Goal: Use online tool/utility

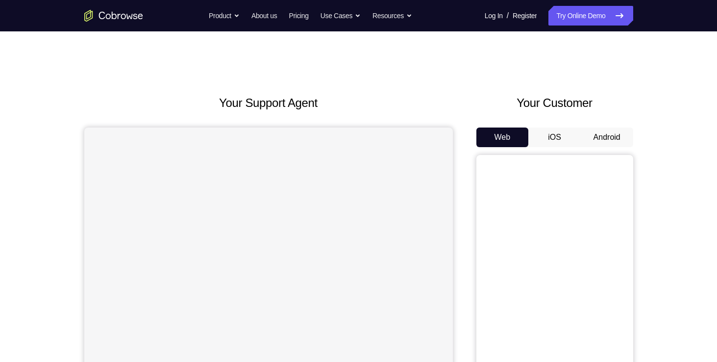
click at [603, 138] on button "Android" at bounding box center [607, 137] width 52 height 20
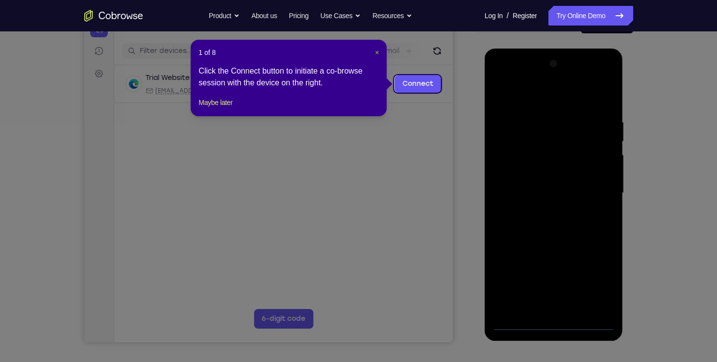
click at [375, 53] on span "×" at bounding box center [377, 53] width 4 height 8
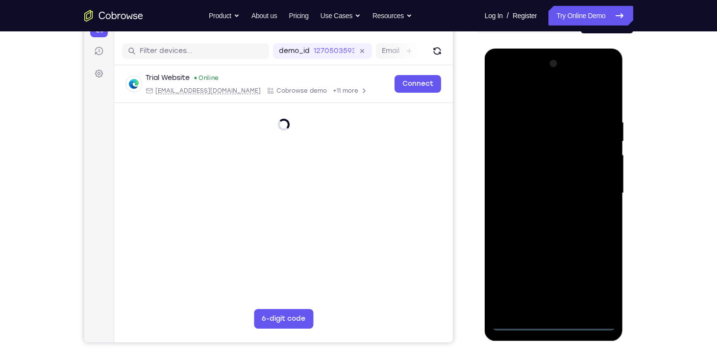
click at [552, 327] on div at bounding box center [553, 193] width 123 height 274
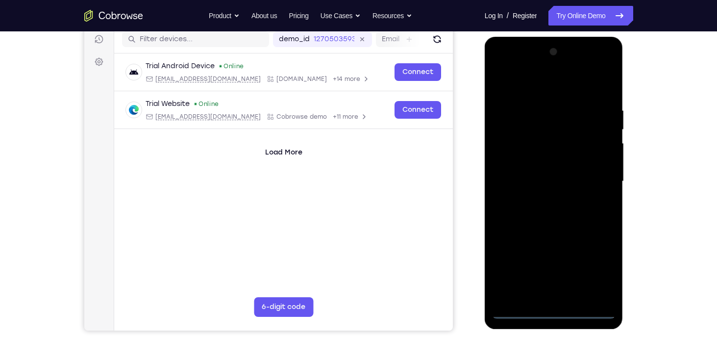
scroll to position [123, 0]
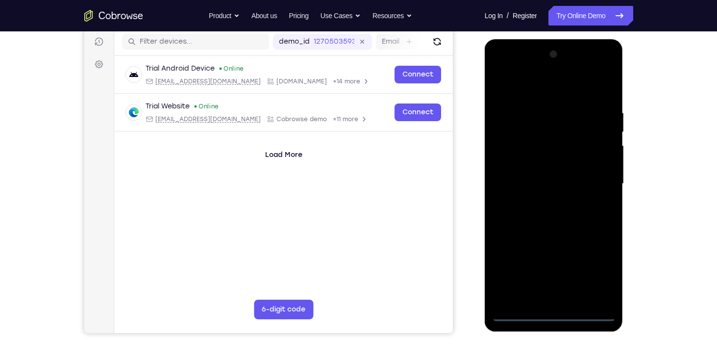
click at [602, 263] on div at bounding box center [553, 184] width 123 height 274
click at [502, 71] on div at bounding box center [553, 184] width 123 height 274
click at [597, 176] on div at bounding box center [553, 184] width 123 height 274
click at [546, 199] on div at bounding box center [553, 184] width 123 height 274
click at [536, 177] on div at bounding box center [553, 184] width 123 height 274
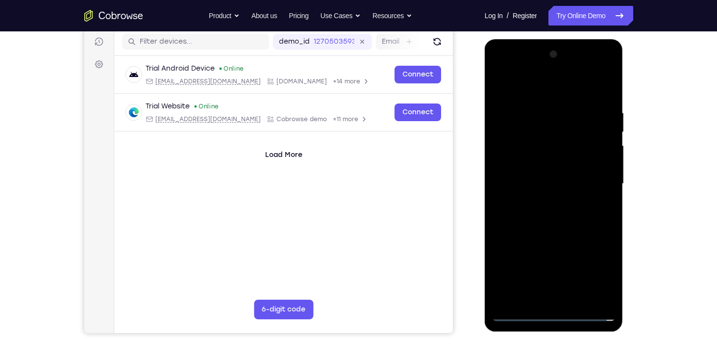
click at [536, 174] on div at bounding box center [553, 184] width 123 height 274
click at [557, 142] on div at bounding box center [553, 184] width 123 height 274
click at [545, 166] on div at bounding box center [553, 184] width 123 height 274
click at [530, 181] on div at bounding box center [553, 184] width 123 height 274
click at [556, 214] on div at bounding box center [553, 184] width 123 height 274
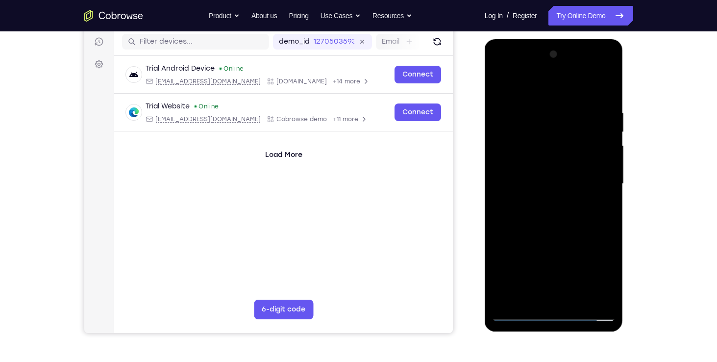
click at [537, 198] on div at bounding box center [553, 184] width 123 height 274
click at [599, 163] on div at bounding box center [553, 184] width 123 height 274
click at [585, 181] on div at bounding box center [553, 184] width 123 height 274
click at [560, 221] on div at bounding box center [553, 184] width 123 height 274
click at [556, 211] on div at bounding box center [553, 184] width 123 height 274
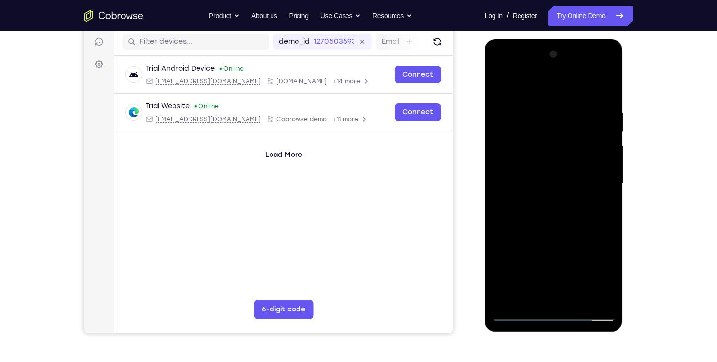
drag, startPoint x: 539, startPoint y: 196, endPoint x: 512, endPoint y: 200, distance: 27.2
click at [512, 200] on div at bounding box center [553, 184] width 123 height 274
click at [528, 195] on div at bounding box center [553, 184] width 123 height 274
click at [531, 197] on div at bounding box center [553, 184] width 123 height 274
click at [519, 177] on div at bounding box center [553, 184] width 123 height 274
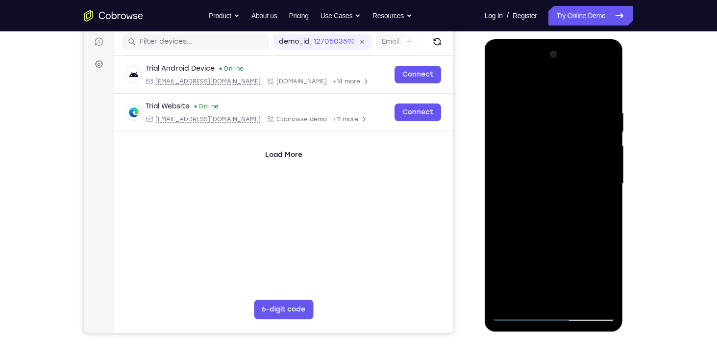
click at [607, 299] on div at bounding box center [553, 184] width 123 height 274
click at [594, 216] on div at bounding box center [553, 184] width 123 height 274
click at [604, 301] on div at bounding box center [553, 184] width 123 height 274
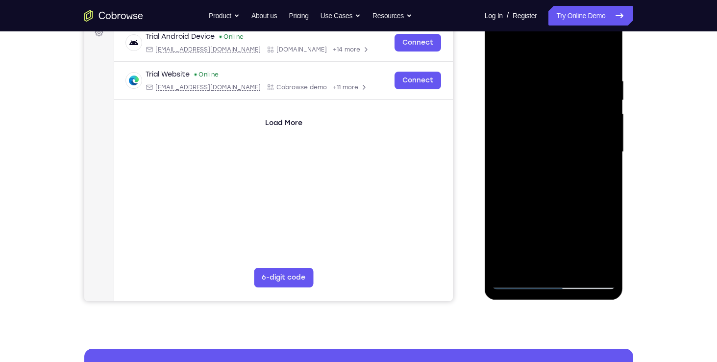
scroll to position [96, 0]
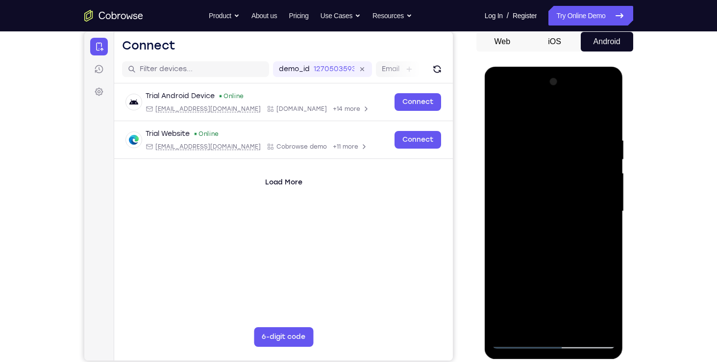
click at [574, 238] on div at bounding box center [553, 211] width 123 height 274
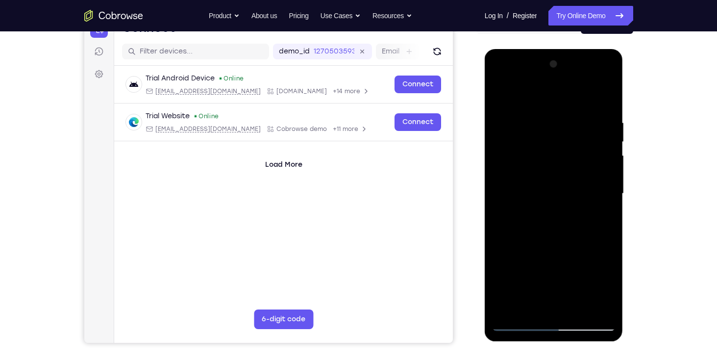
click at [609, 109] on div at bounding box center [553, 193] width 123 height 274
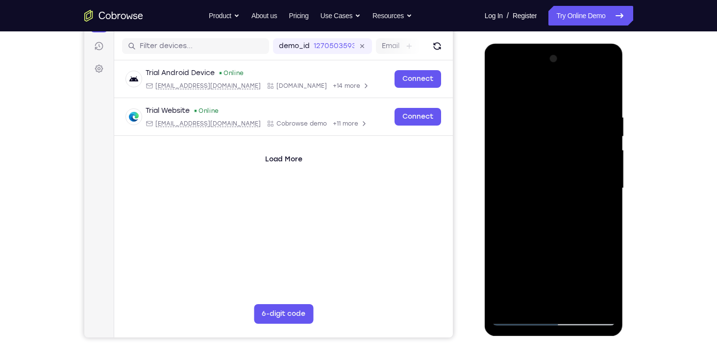
scroll to position [118, 0]
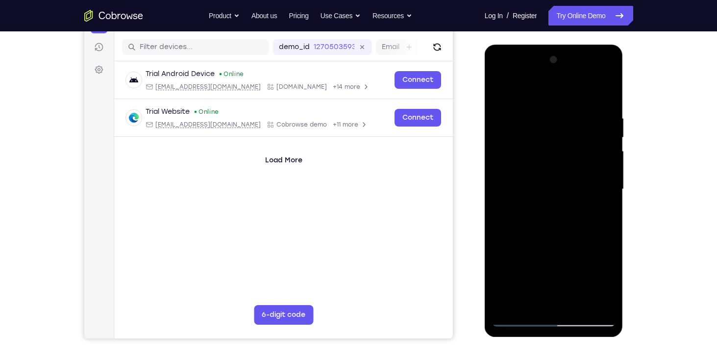
click at [604, 91] on div at bounding box center [553, 189] width 123 height 274
click at [503, 149] on div at bounding box center [553, 189] width 123 height 274
click at [512, 106] on div at bounding box center [553, 189] width 123 height 274
click at [507, 245] on div at bounding box center [553, 189] width 123 height 274
click at [503, 88] on div at bounding box center [553, 189] width 123 height 274
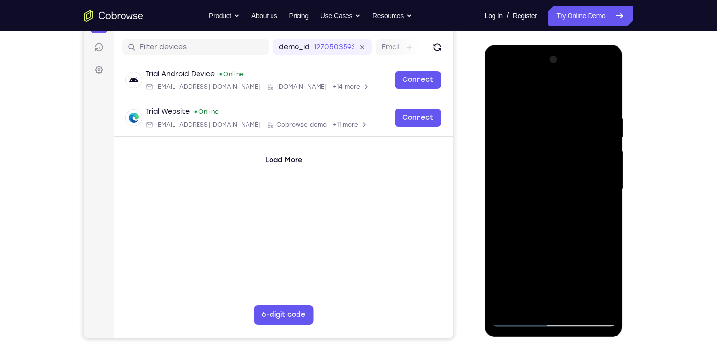
click at [503, 88] on div at bounding box center [553, 189] width 123 height 274
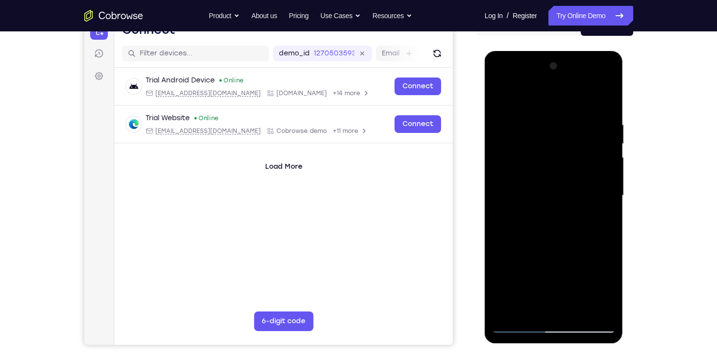
scroll to position [112, 0]
click at [599, 309] on div at bounding box center [553, 195] width 123 height 274
click at [581, 311] on div at bounding box center [553, 195] width 123 height 274
click at [569, 246] on div at bounding box center [553, 195] width 123 height 274
drag, startPoint x: 536, startPoint y: 227, endPoint x: 545, endPoint y: 173, distance: 55.2
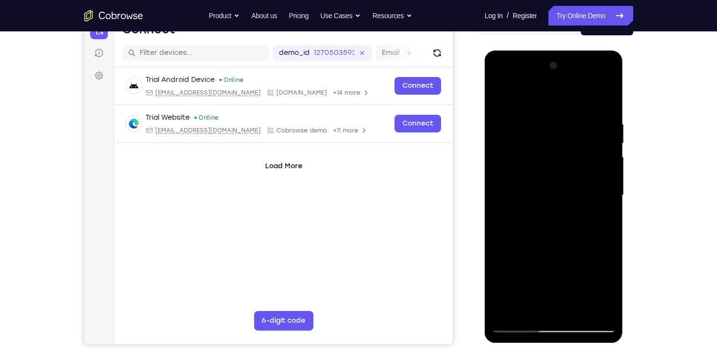
click at [545, 173] on div at bounding box center [553, 195] width 123 height 274
drag, startPoint x: 551, startPoint y: 274, endPoint x: 556, endPoint y: 300, distance: 25.9
click at [556, 300] on div at bounding box center [553, 195] width 123 height 274
drag, startPoint x: 569, startPoint y: 217, endPoint x: 567, endPoint y: 264, distance: 46.6
click at [567, 264] on div at bounding box center [553, 195] width 123 height 274
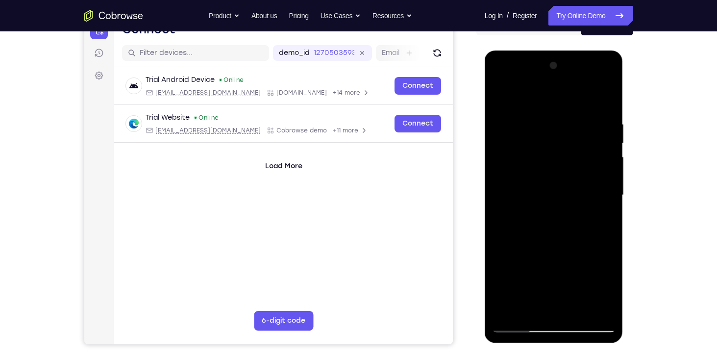
click at [545, 225] on div at bounding box center [553, 195] width 123 height 274
click at [543, 242] on div at bounding box center [553, 195] width 123 height 274
click at [605, 98] on div at bounding box center [553, 195] width 123 height 274
click at [572, 238] on div at bounding box center [553, 195] width 123 height 274
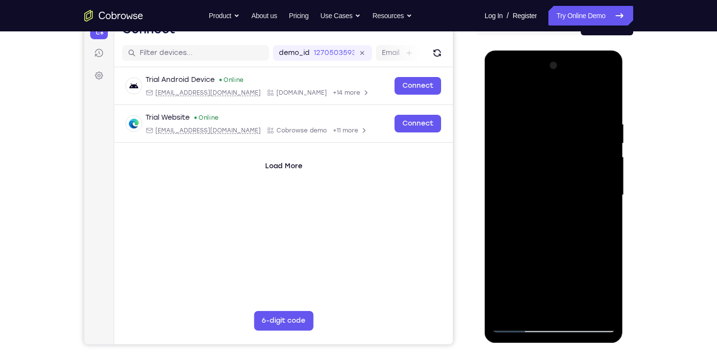
click at [532, 168] on div at bounding box center [553, 195] width 123 height 274
click at [502, 99] on div at bounding box center [553, 195] width 123 height 274
click at [546, 117] on div at bounding box center [553, 195] width 123 height 274
click at [605, 102] on div at bounding box center [553, 195] width 123 height 274
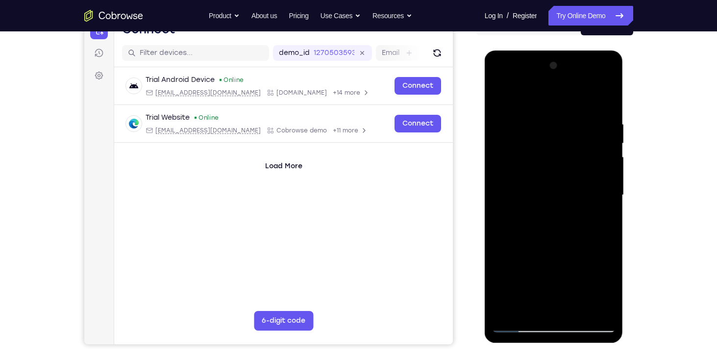
click at [545, 116] on div at bounding box center [553, 195] width 123 height 274
click at [604, 100] on div at bounding box center [553, 195] width 123 height 274
click at [565, 111] on div at bounding box center [553, 195] width 123 height 274
click at [571, 130] on div at bounding box center [553, 195] width 123 height 274
drag, startPoint x: 547, startPoint y: 145, endPoint x: 595, endPoint y: 138, distance: 48.4
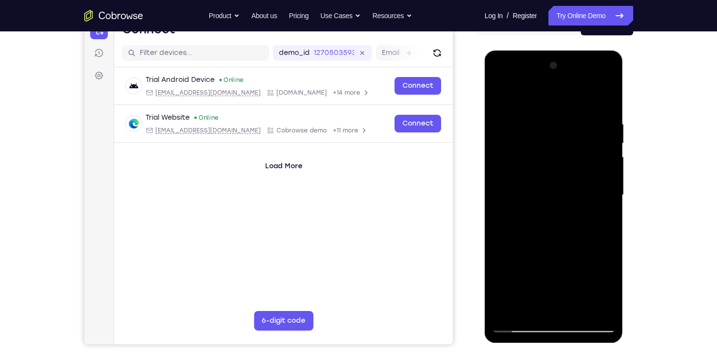
click at [595, 138] on div at bounding box center [553, 195] width 123 height 274
drag, startPoint x: 583, startPoint y: 169, endPoint x: 534, endPoint y: 179, distance: 50.6
click at [534, 179] on div at bounding box center [553, 195] width 123 height 274
drag, startPoint x: 569, startPoint y: 174, endPoint x: 515, endPoint y: 187, distance: 55.5
click at [515, 187] on div at bounding box center [553, 195] width 123 height 274
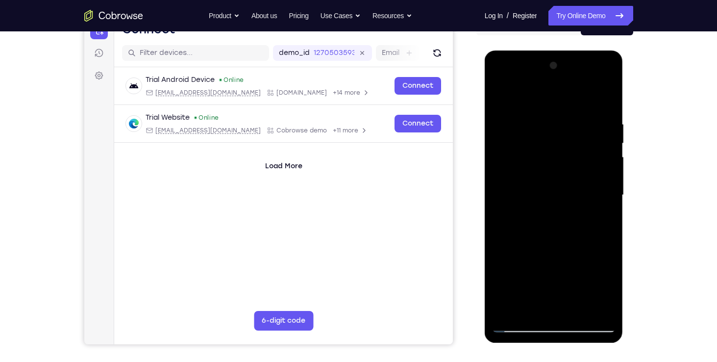
click at [605, 99] on div at bounding box center [553, 195] width 123 height 274
click at [686, 183] on div "Your Support Agent Your Customer Web iOS Android Next Steps We’d be happy to gi…" at bounding box center [358, 243] width 717 height 646
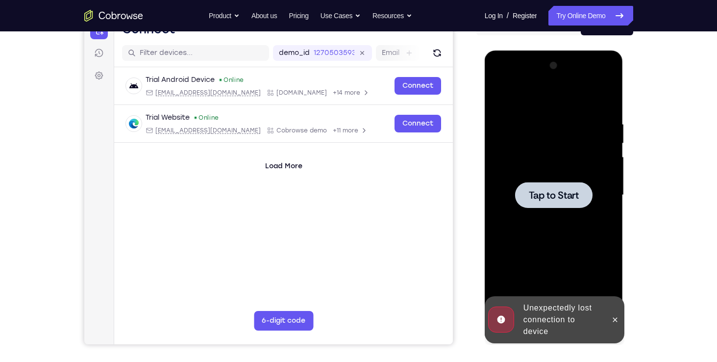
click at [542, 193] on span "Tap to Start" at bounding box center [554, 195] width 50 height 10
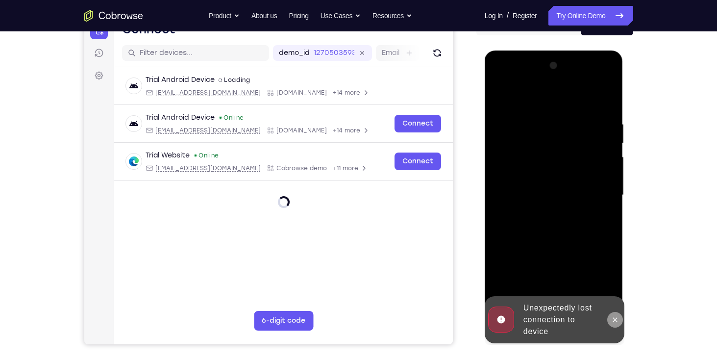
click at [618, 321] on icon at bounding box center [615, 320] width 8 height 8
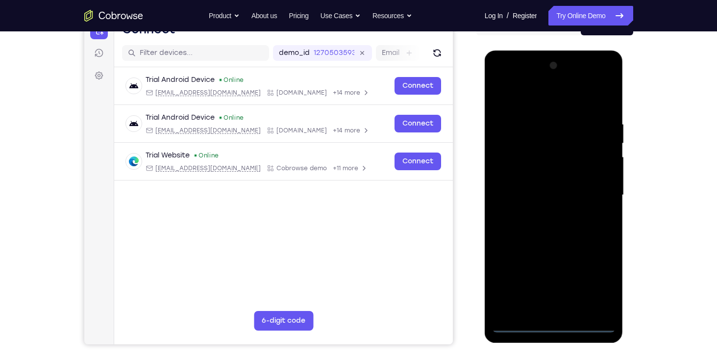
click at [551, 326] on div at bounding box center [553, 195] width 123 height 274
click at [595, 278] on div at bounding box center [553, 195] width 123 height 274
click at [502, 84] on div at bounding box center [553, 195] width 123 height 274
click at [589, 191] on div at bounding box center [553, 195] width 123 height 274
click at [541, 212] on div at bounding box center [553, 195] width 123 height 274
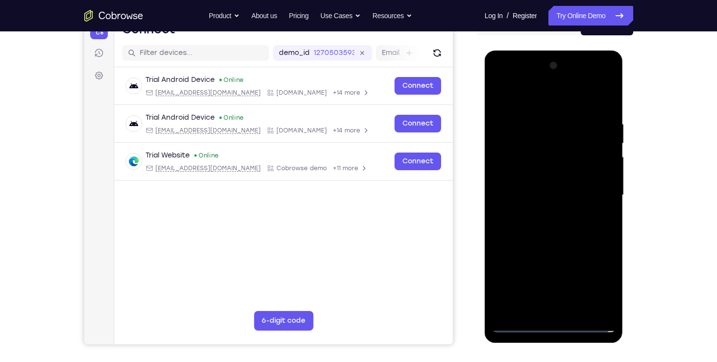
click at [541, 186] on div at bounding box center [553, 195] width 123 height 274
click at [538, 174] on div at bounding box center [553, 195] width 123 height 274
click at [526, 189] on div at bounding box center [553, 195] width 123 height 274
click at [524, 228] on div at bounding box center [553, 195] width 123 height 274
click at [536, 211] on div at bounding box center [553, 195] width 123 height 274
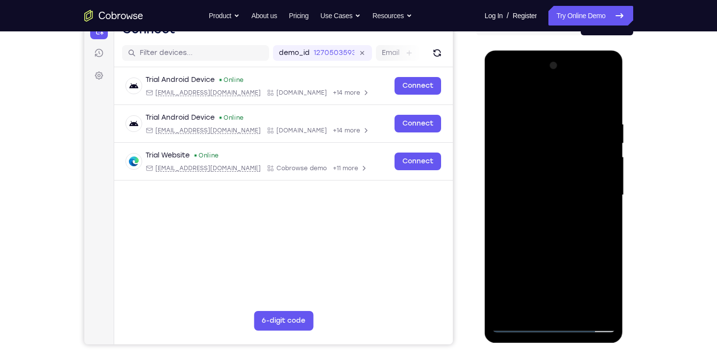
click at [543, 193] on div at bounding box center [553, 195] width 123 height 274
click at [532, 230] on div at bounding box center [553, 195] width 123 height 274
click at [541, 209] on div at bounding box center [553, 195] width 123 height 274
click at [547, 195] on div at bounding box center [553, 195] width 123 height 274
click at [511, 225] on div at bounding box center [553, 195] width 123 height 274
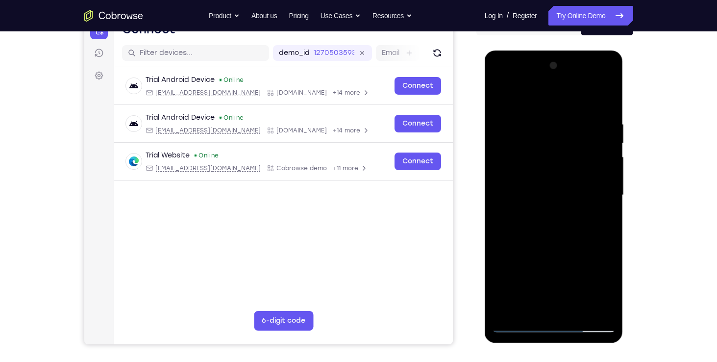
click at [608, 111] on div at bounding box center [553, 195] width 123 height 274
click at [540, 121] on div at bounding box center [553, 195] width 123 height 274
drag, startPoint x: 560, startPoint y: 103, endPoint x: 567, endPoint y: 67, distance: 36.9
click at [567, 67] on div at bounding box center [553, 195] width 123 height 274
click at [608, 183] on div at bounding box center [553, 195] width 123 height 274
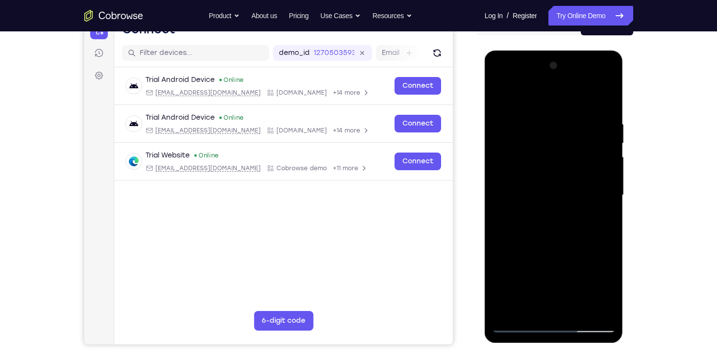
click at [608, 183] on div at bounding box center [553, 195] width 123 height 274
click at [604, 102] on div at bounding box center [553, 195] width 123 height 274
click at [606, 217] on div at bounding box center [553, 195] width 123 height 274
click at [609, 217] on div at bounding box center [553, 195] width 123 height 274
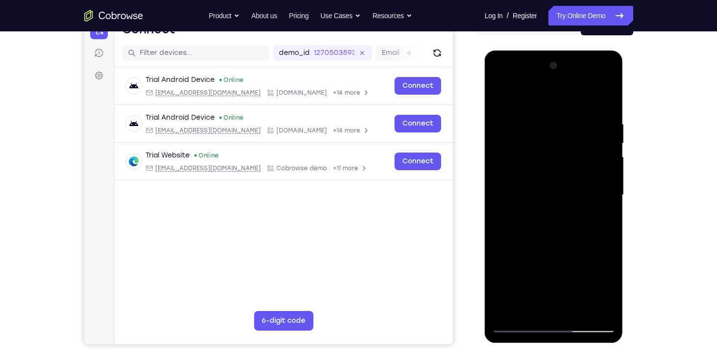
click at [609, 217] on div at bounding box center [553, 195] width 123 height 274
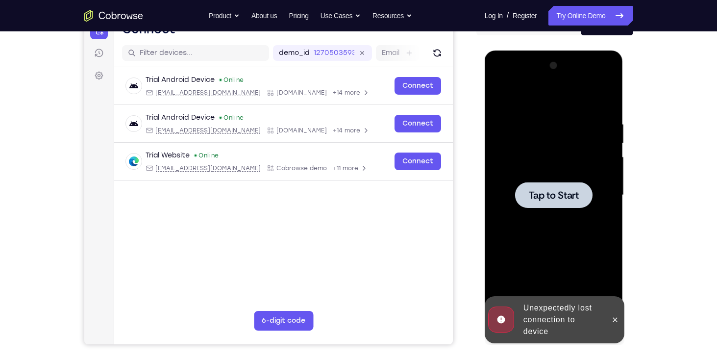
click at [565, 197] on span "Tap to Start" at bounding box center [554, 195] width 50 height 10
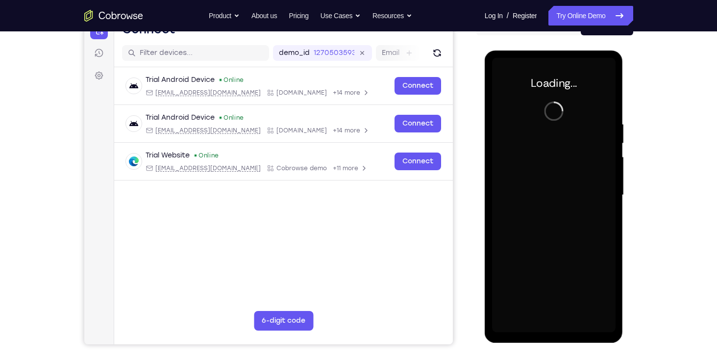
scroll to position [110, 0]
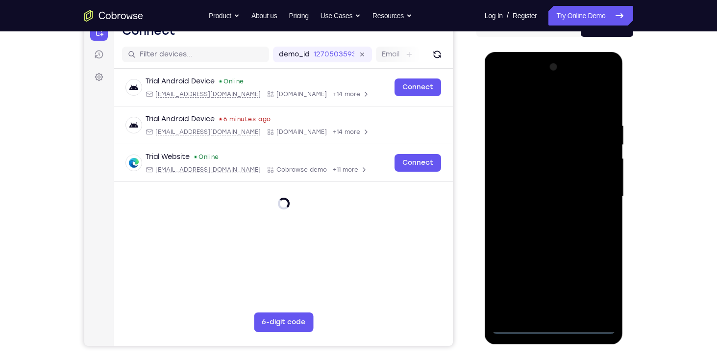
click at [546, 329] on div at bounding box center [553, 196] width 123 height 274
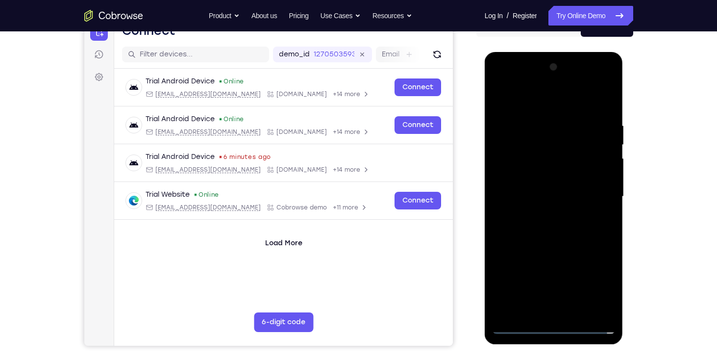
click at [556, 326] on div at bounding box center [553, 196] width 123 height 274
click at [605, 285] on div at bounding box center [553, 196] width 123 height 274
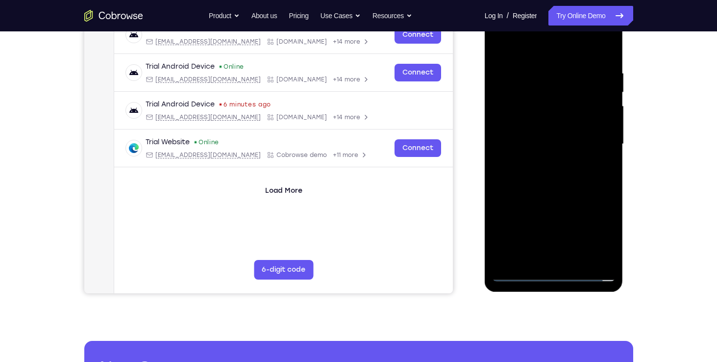
scroll to position [163, 0]
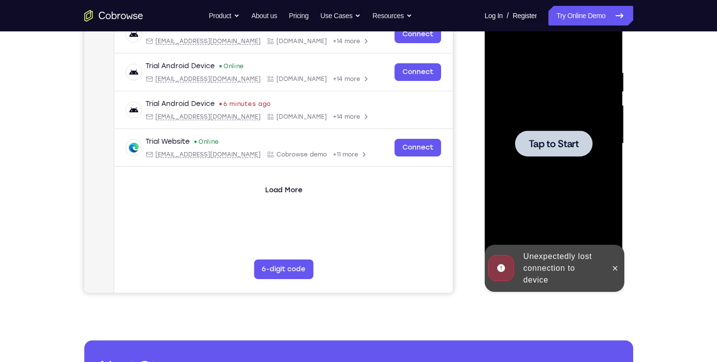
drag, startPoint x: 606, startPoint y: 234, endPoint x: 606, endPoint y: 218, distance: 15.7
click at [606, 218] on div at bounding box center [553, 143] width 123 height 274
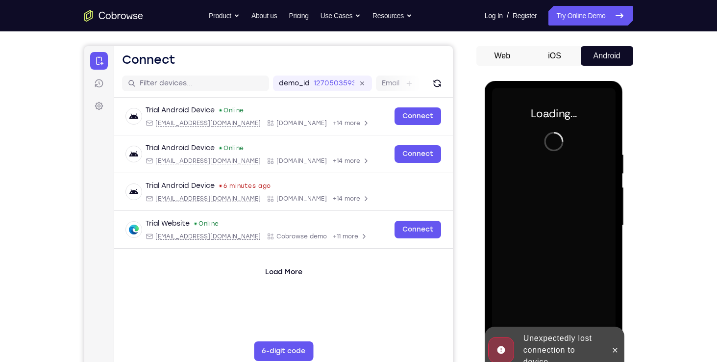
scroll to position [80, 0]
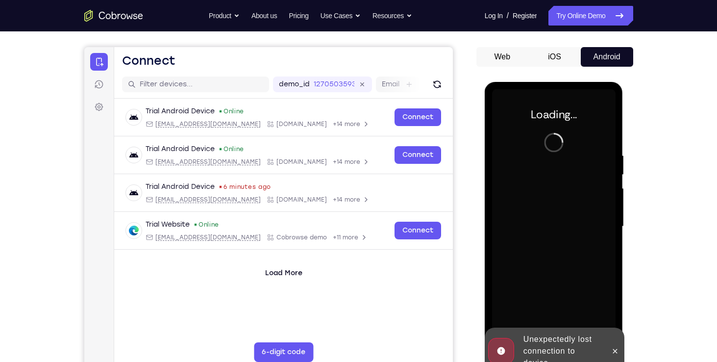
click at [562, 58] on button "iOS" at bounding box center [554, 57] width 52 height 20
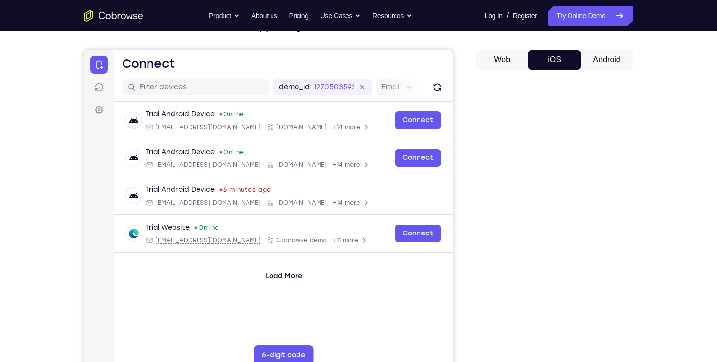
scroll to position [0, 0]
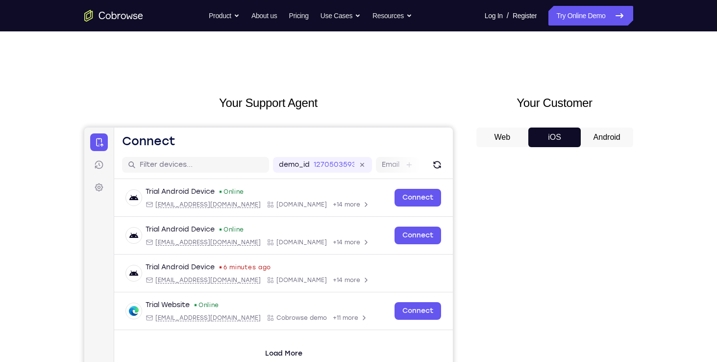
click at [597, 136] on button "Android" at bounding box center [607, 137] width 52 height 20
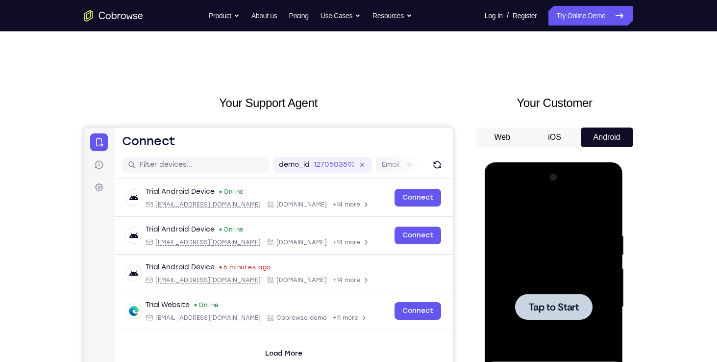
click at [560, 143] on button "iOS" at bounding box center [554, 137] width 52 height 20
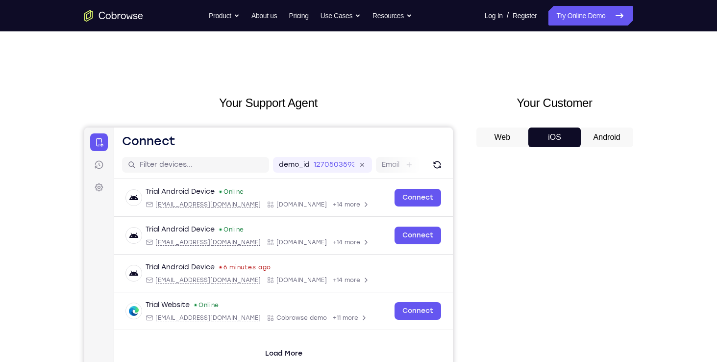
click at [624, 137] on button "Android" at bounding box center [607, 137] width 52 height 20
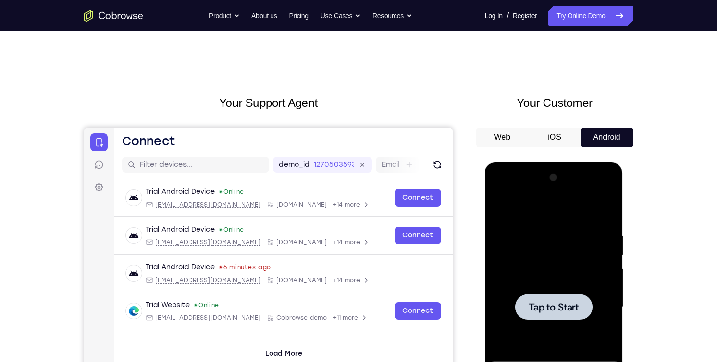
scroll to position [110, 0]
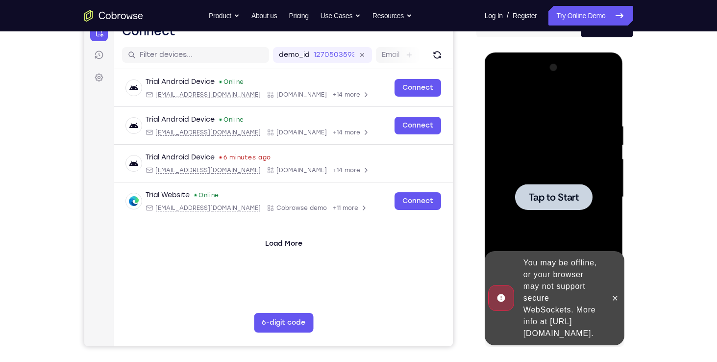
click at [555, 189] on div at bounding box center [553, 197] width 77 height 26
click at [579, 215] on div at bounding box center [553, 197] width 123 height 274
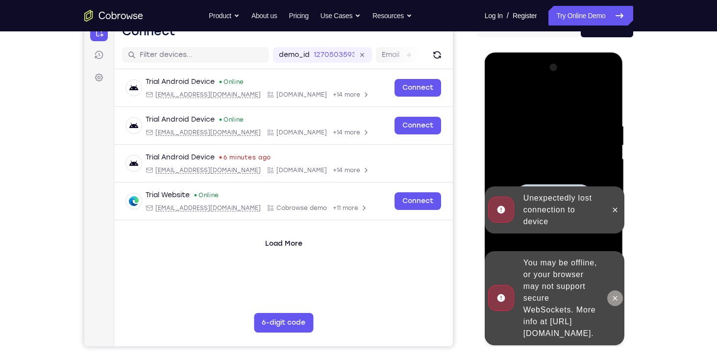
click at [614, 290] on button at bounding box center [615, 298] width 16 height 16
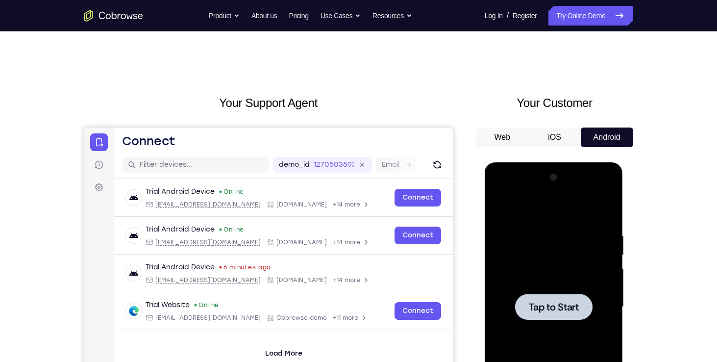
scroll to position [2, 0]
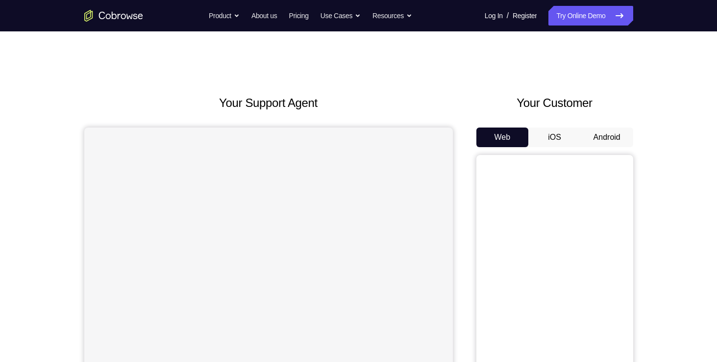
click at [606, 140] on button "Android" at bounding box center [607, 137] width 52 height 20
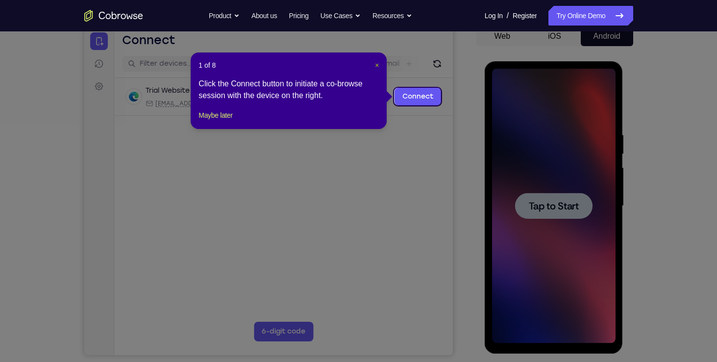
click at [375, 69] on button "×" at bounding box center [377, 65] width 4 height 10
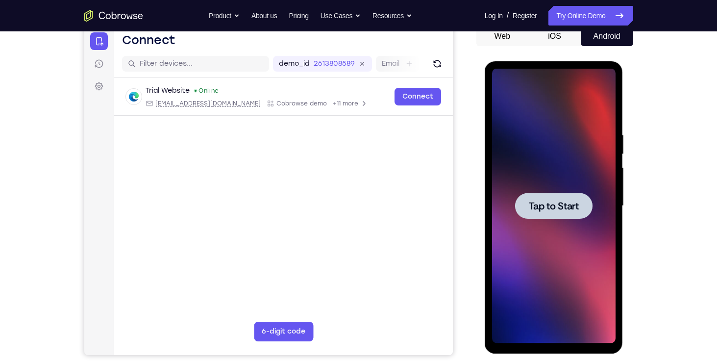
click at [539, 191] on div at bounding box center [553, 206] width 123 height 274
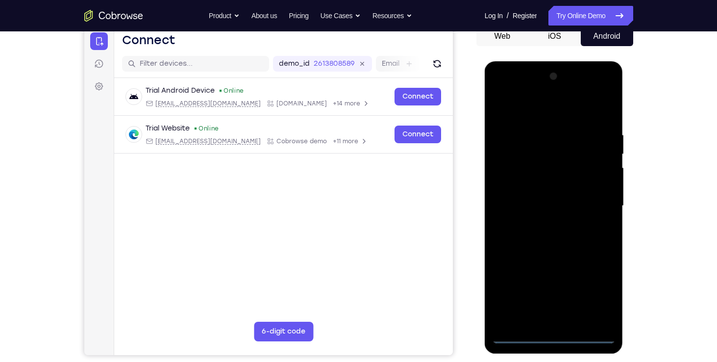
click at [554, 342] on div at bounding box center [553, 206] width 123 height 274
click at [592, 296] on div at bounding box center [553, 206] width 123 height 274
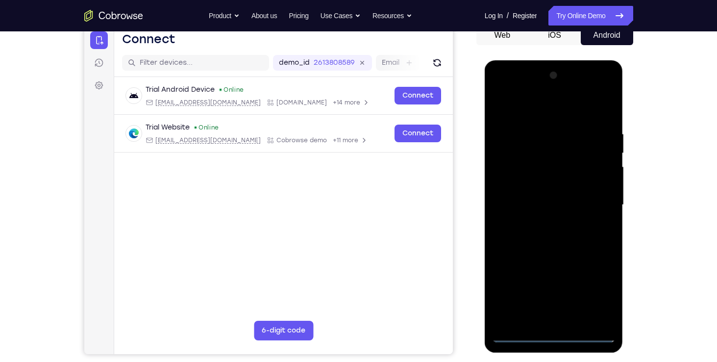
drag, startPoint x: 1127, startPoint y: 297, endPoint x: 498, endPoint y: 87, distance: 662.6
click at [498, 87] on div at bounding box center [553, 205] width 123 height 274
click at [600, 201] on div at bounding box center [553, 205] width 123 height 274
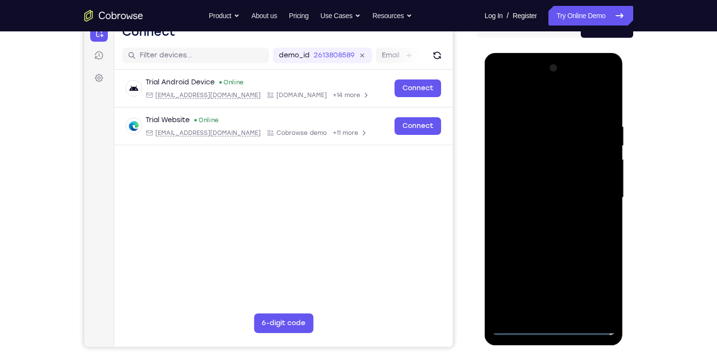
scroll to position [110, 0]
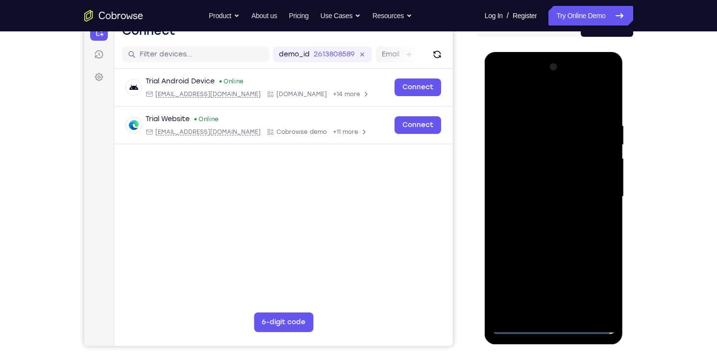
click at [539, 216] on div at bounding box center [553, 196] width 123 height 274
click at [550, 185] on div at bounding box center [553, 196] width 123 height 274
click at [547, 181] on div at bounding box center [553, 196] width 123 height 274
click at [547, 193] on div at bounding box center [553, 196] width 123 height 274
click at [544, 228] on div at bounding box center [553, 196] width 123 height 274
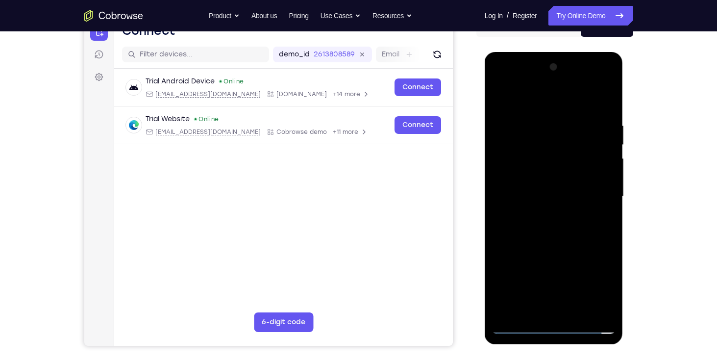
click at [556, 222] on div at bounding box center [553, 196] width 123 height 274
click at [602, 110] on div at bounding box center [553, 196] width 123 height 274
click at [544, 119] on div at bounding box center [553, 196] width 123 height 274
click at [610, 172] on div at bounding box center [553, 196] width 123 height 274
click at [608, 101] on div at bounding box center [553, 196] width 123 height 274
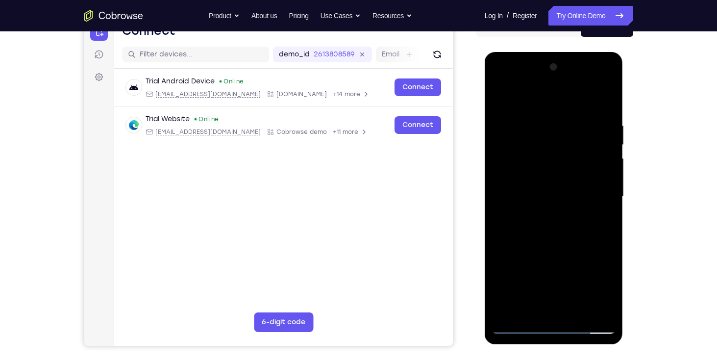
click at [543, 124] on div at bounding box center [553, 196] width 123 height 274
click at [604, 104] on div at bounding box center [553, 196] width 123 height 274
click at [573, 117] on div at bounding box center [553, 196] width 123 height 274
click at [594, 127] on div at bounding box center [553, 196] width 123 height 274
click at [601, 128] on div at bounding box center [553, 196] width 123 height 274
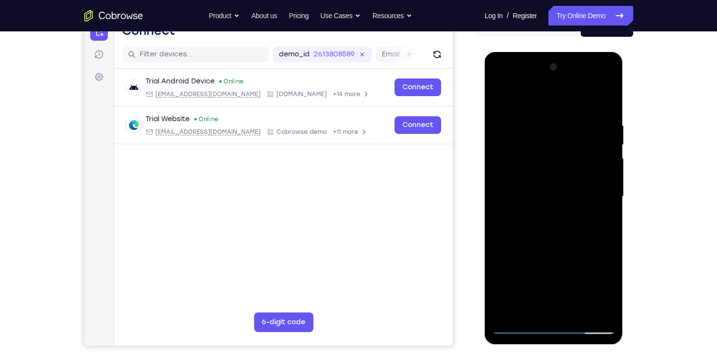
click at [495, 132] on div at bounding box center [553, 196] width 123 height 274
click at [595, 134] on div at bounding box center [553, 196] width 123 height 274
click at [500, 149] on div at bounding box center [553, 196] width 123 height 274
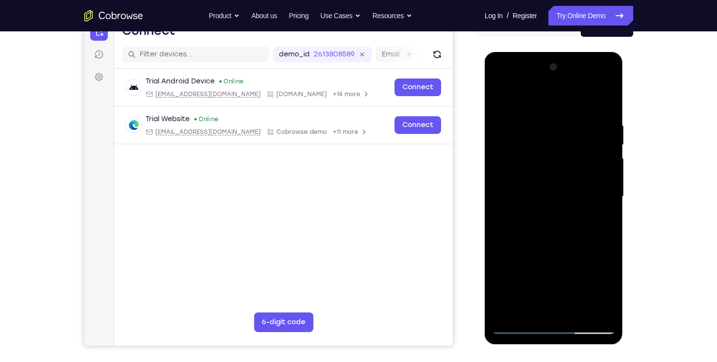
click at [598, 122] on div at bounding box center [553, 196] width 123 height 274
click at [602, 119] on div at bounding box center [553, 196] width 123 height 274
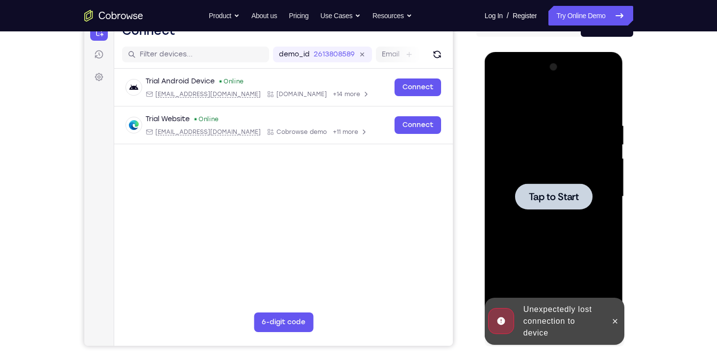
click at [564, 196] on span "Tap to Start" at bounding box center [554, 197] width 50 height 10
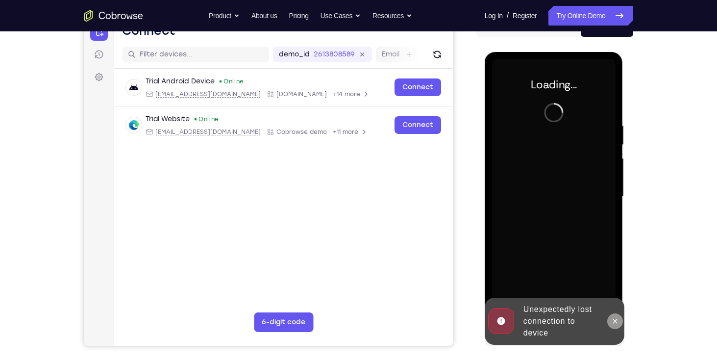
click at [614, 322] on icon at bounding box center [615, 321] width 8 height 8
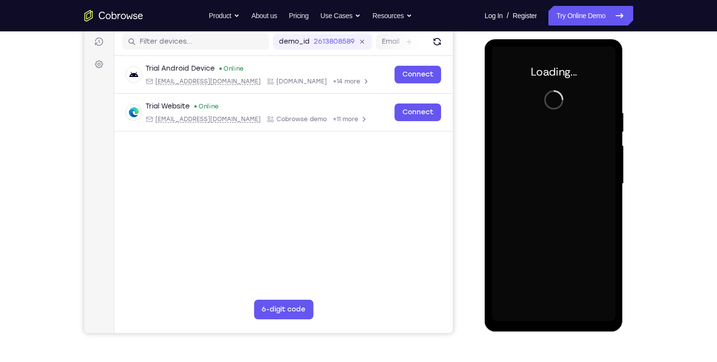
scroll to position [121, 0]
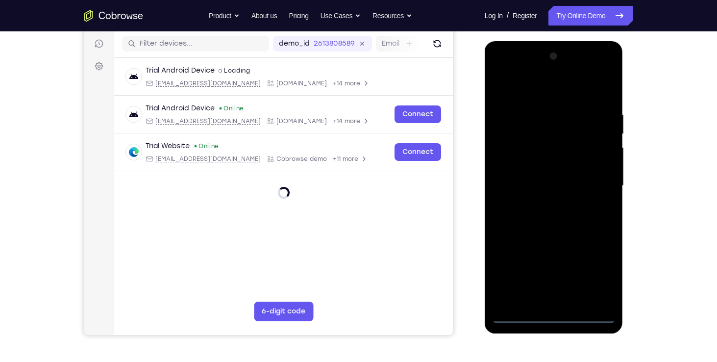
click at [552, 316] on div at bounding box center [553, 186] width 123 height 274
click at [603, 277] on div at bounding box center [553, 186] width 123 height 274
click at [502, 72] on div at bounding box center [553, 186] width 123 height 274
click at [594, 188] on div at bounding box center [553, 186] width 123 height 274
click at [540, 201] on div at bounding box center [553, 186] width 123 height 274
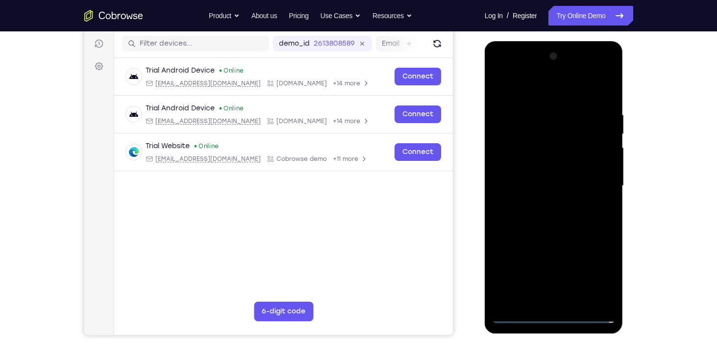
click at [540, 176] on div at bounding box center [553, 186] width 123 height 274
click at [536, 169] on div at bounding box center [553, 186] width 123 height 274
click at [532, 185] on div at bounding box center [553, 186] width 123 height 274
click at [550, 214] on div at bounding box center [553, 186] width 123 height 274
click at [545, 209] on div at bounding box center [553, 186] width 123 height 274
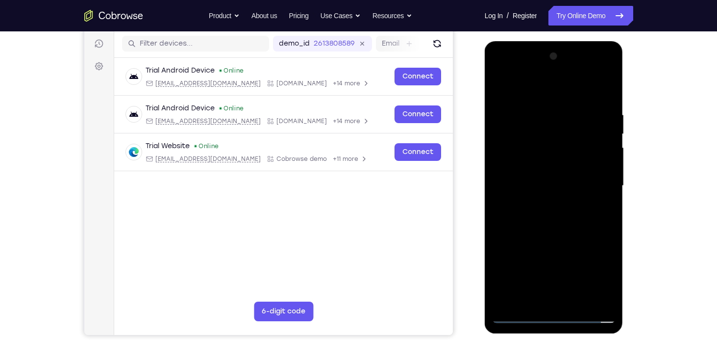
click at [605, 108] on div at bounding box center [553, 186] width 123 height 274
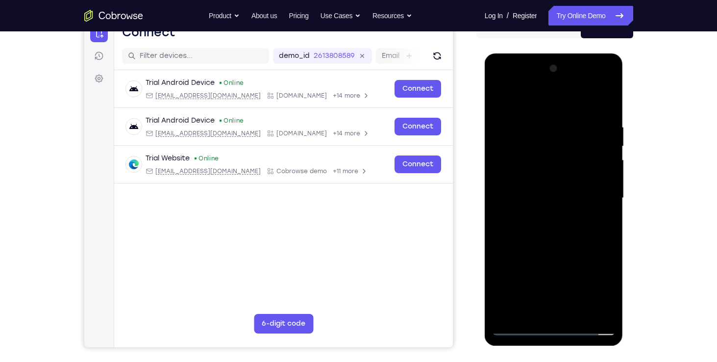
scroll to position [109, 0]
click at [559, 229] on div at bounding box center [553, 197] width 123 height 274
click at [549, 308] on div at bounding box center [553, 197] width 123 height 274
click at [550, 230] on div at bounding box center [553, 197] width 123 height 274
click at [601, 117] on div at bounding box center [553, 197] width 123 height 274
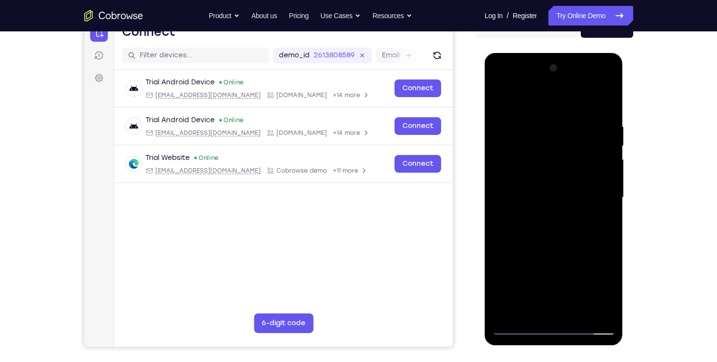
drag, startPoint x: 550, startPoint y: 110, endPoint x: 555, endPoint y: 47, distance: 62.9
click at [555, 53] on html "Online web based iOS Simulators and Android Emulators. Run iPhone, iPad, Mobile…" at bounding box center [555, 200] width 140 height 294
click at [556, 152] on div at bounding box center [553, 197] width 123 height 274
click at [522, 328] on div at bounding box center [553, 197] width 123 height 274
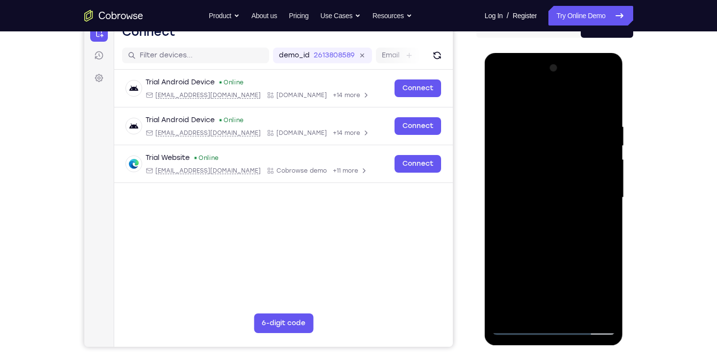
click at [539, 310] on div at bounding box center [553, 197] width 123 height 274
click at [542, 215] on div at bounding box center [553, 197] width 123 height 274
click at [563, 307] on div at bounding box center [553, 197] width 123 height 274
click at [602, 120] on div at bounding box center [553, 197] width 123 height 274
click at [550, 188] on div at bounding box center [553, 197] width 123 height 274
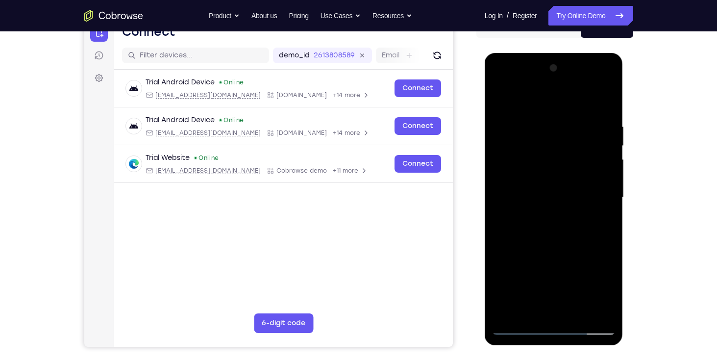
click at [603, 119] on div at bounding box center [553, 197] width 123 height 274
click at [516, 329] on div at bounding box center [553, 197] width 123 height 274
click at [543, 215] on div at bounding box center [553, 197] width 123 height 274
click at [566, 138] on div at bounding box center [553, 197] width 123 height 274
click at [551, 191] on div at bounding box center [553, 197] width 123 height 274
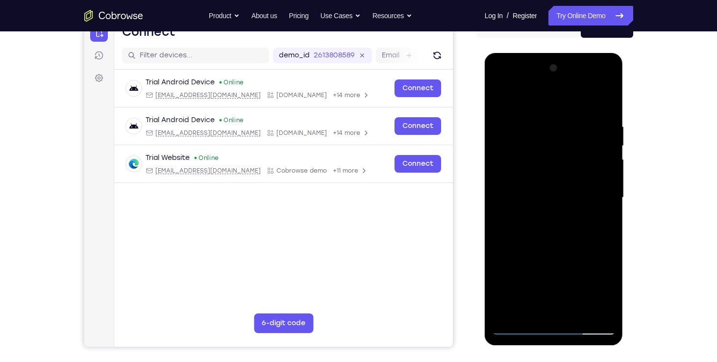
click at [602, 120] on div at bounding box center [553, 197] width 123 height 274
click at [515, 322] on div at bounding box center [553, 197] width 123 height 274
click at [519, 325] on div at bounding box center [553, 197] width 123 height 274
click at [597, 188] on div at bounding box center [553, 197] width 123 height 274
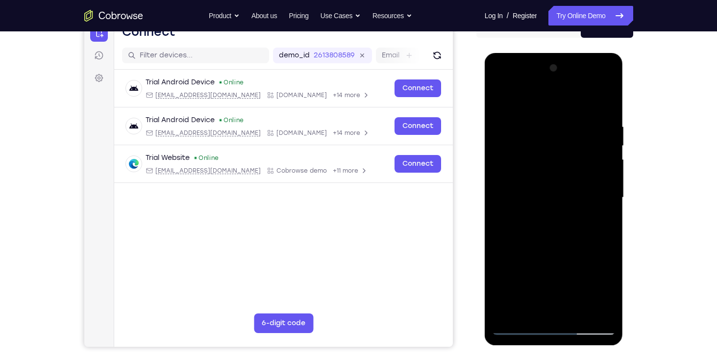
click at [603, 112] on div at bounding box center [553, 197] width 123 height 274
click at [609, 243] on div at bounding box center [553, 197] width 123 height 274
click at [608, 240] on div at bounding box center [553, 197] width 123 height 274
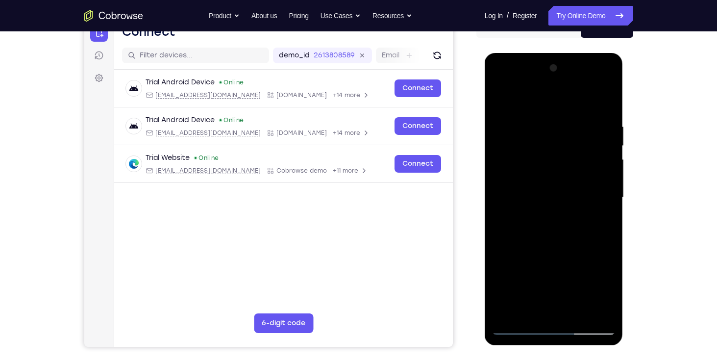
click at [608, 240] on div at bounding box center [553, 197] width 123 height 274
click at [542, 114] on div at bounding box center [553, 197] width 123 height 274
click at [608, 138] on div at bounding box center [553, 197] width 123 height 274
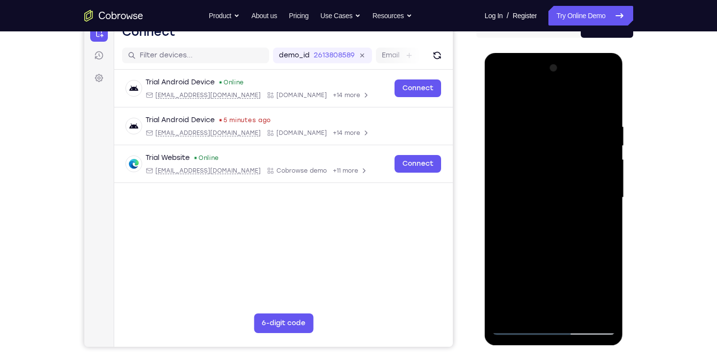
click at [608, 138] on div at bounding box center [553, 197] width 123 height 274
click at [606, 99] on div at bounding box center [553, 197] width 123 height 274
click at [568, 116] on div at bounding box center [553, 197] width 123 height 274
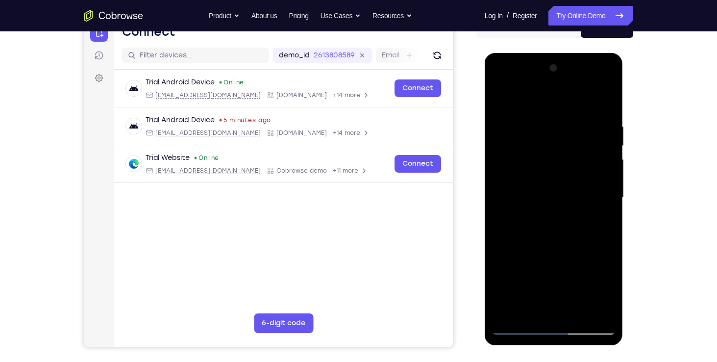
click at [602, 97] on div at bounding box center [553, 197] width 123 height 274
drag, startPoint x: 587, startPoint y: 111, endPoint x: 537, endPoint y: 117, distance: 50.3
click at [537, 117] on div at bounding box center [553, 197] width 123 height 274
click at [557, 118] on div at bounding box center [553, 197] width 123 height 274
click at [603, 104] on div at bounding box center [553, 197] width 123 height 274
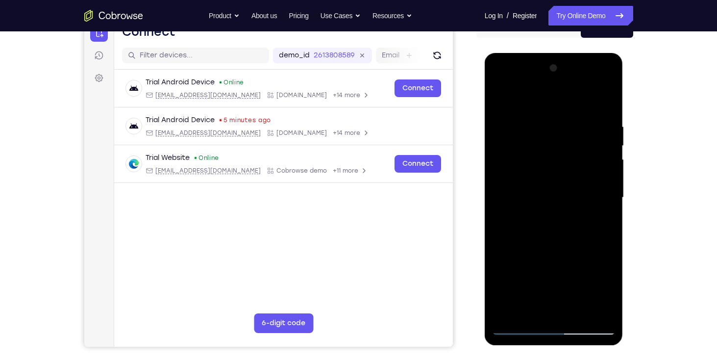
drag, startPoint x: 588, startPoint y: 119, endPoint x: 552, endPoint y: 123, distance: 36.6
click at [552, 123] on div at bounding box center [553, 197] width 123 height 274
click at [550, 121] on div at bounding box center [553, 197] width 123 height 274
click at [607, 99] on div at bounding box center [553, 197] width 123 height 274
drag, startPoint x: 598, startPoint y: 124, endPoint x: 550, endPoint y: 129, distance: 47.8
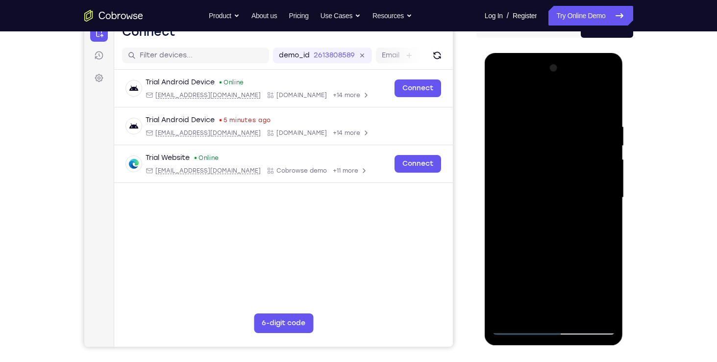
click at [550, 129] on div at bounding box center [553, 197] width 123 height 274
click at [534, 121] on div at bounding box center [553, 197] width 123 height 274
click at [601, 117] on div at bounding box center [553, 197] width 123 height 274
click at [524, 149] on div at bounding box center [553, 197] width 123 height 274
click at [549, 187] on div at bounding box center [553, 197] width 123 height 274
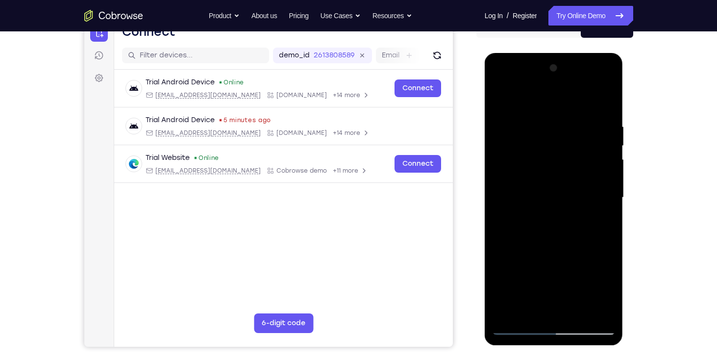
click at [606, 181] on div at bounding box center [553, 197] width 123 height 274
click at [609, 183] on div at bounding box center [553, 197] width 123 height 274
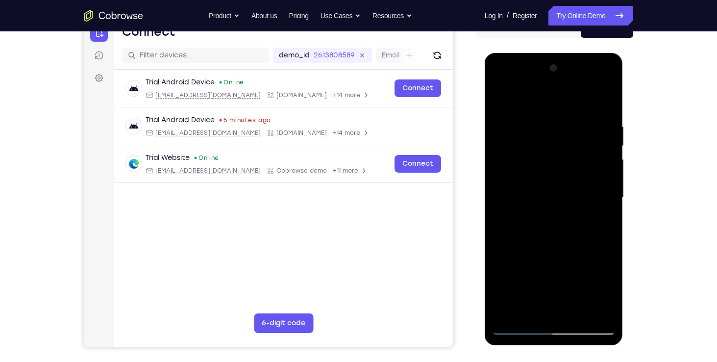
click at [609, 183] on div at bounding box center [553, 197] width 123 height 274
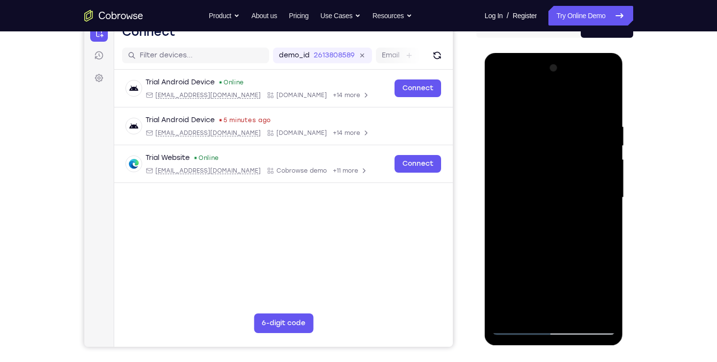
click at [609, 183] on div at bounding box center [553, 197] width 123 height 274
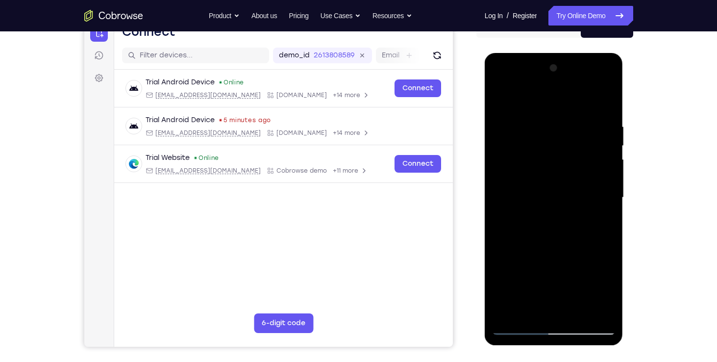
click at [609, 183] on div at bounding box center [553, 197] width 123 height 274
click at [500, 252] on div at bounding box center [553, 197] width 123 height 274
click at [500, 97] on div at bounding box center [553, 197] width 123 height 274
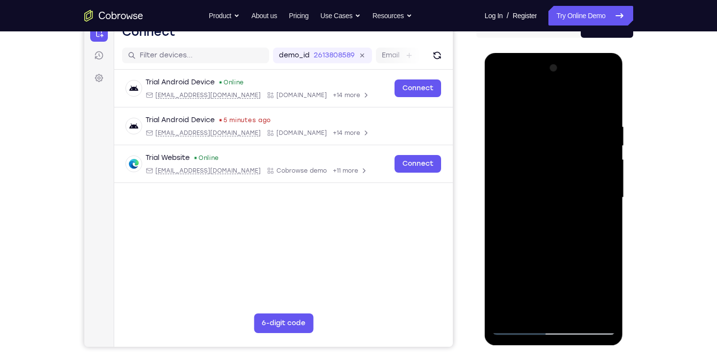
click at [500, 118] on div at bounding box center [553, 197] width 123 height 274
click at [544, 173] on div at bounding box center [553, 197] width 123 height 274
click at [561, 181] on div at bounding box center [553, 197] width 123 height 274
click at [605, 181] on div at bounding box center [553, 197] width 123 height 274
click at [609, 182] on div at bounding box center [553, 197] width 123 height 274
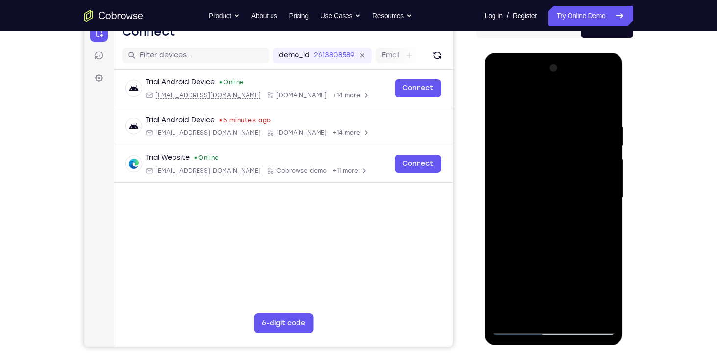
click at [609, 182] on div at bounding box center [553, 197] width 123 height 274
click at [608, 185] on div at bounding box center [553, 197] width 123 height 274
click at [607, 184] on div at bounding box center [553, 197] width 123 height 274
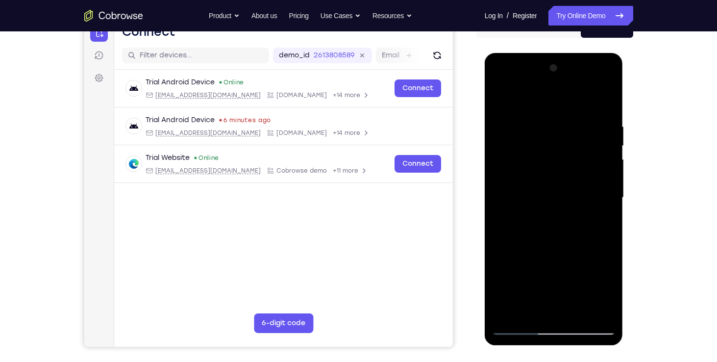
click at [499, 179] on div at bounding box center [553, 197] width 123 height 274
click at [611, 186] on div at bounding box center [553, 197] width 123 height 274
click at [501, 98] on div at bounding box center [553, 197] width 123 height 274
click at [602, 103] on div at bounding box center [553, 197] width 123 height 274
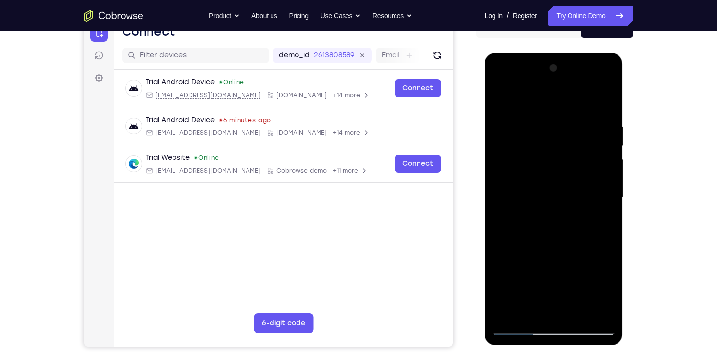
drag, startPoint x: 579, startPoint y: 124, endPoint x: 517, endPoint y: 126, distance: 62.3
click at [517, 126] on div at bounding box center [553, 197] width 123 height 274
drag, startPoint x: 579, startPoint y: 111, endPoint x: 507, endPoint y: 113, distance: 72.0
click at [507, 113] on div at bounding box center [553, 197] width 123 height 274
drag, startPoint x: 573, startPoint y: 112, endPoint x: 562, endPoint y: 113, distance: 10.8
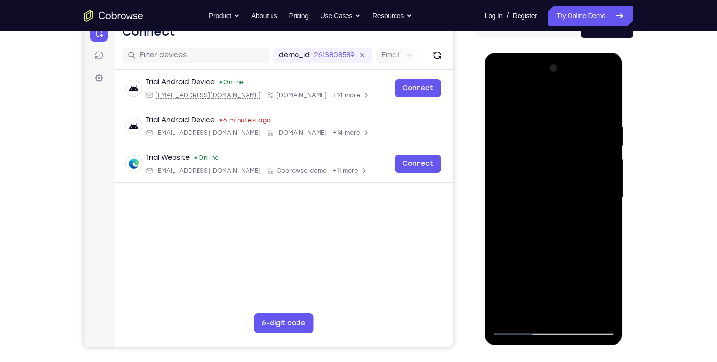
click at [562, 113] on div at bounding box center [553, 197] width 123 height 274
click at [530, 119] on div at bounding box center [553, 197] width 123 height 274
click at [604, 100] on div at bounding box center [553, 197] width 123 height 274
drag, startPoint x: 602, startPoint y: 125, endPoint x: 540, endPoint y: 123, distance: 62.3
click at [540, 123] on div at bounding box center [553, 197] width 123 height 274
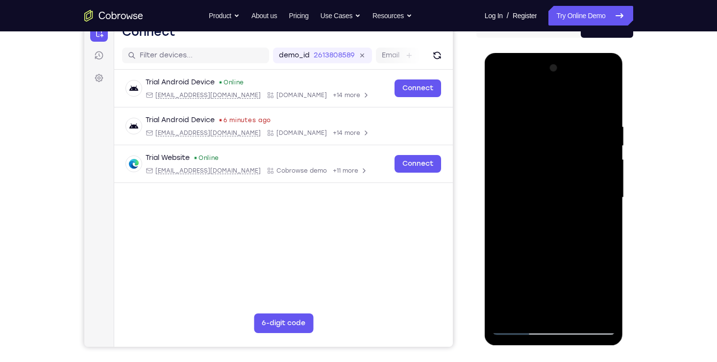
click at [540, 122] on div at bounding box center [553, 197] width 123 height 274
click at [602, 128] on div at bounding box center [553, 197] width 123 height 274
click at [597, 148] on div at bounding box center [553, 197] width 123 height 274
click at [592, 140] on div at bounding box center [553, 197] width 123 height 274
click at [605, 99] on div at bounding box center [553, 197] width 123 height 274
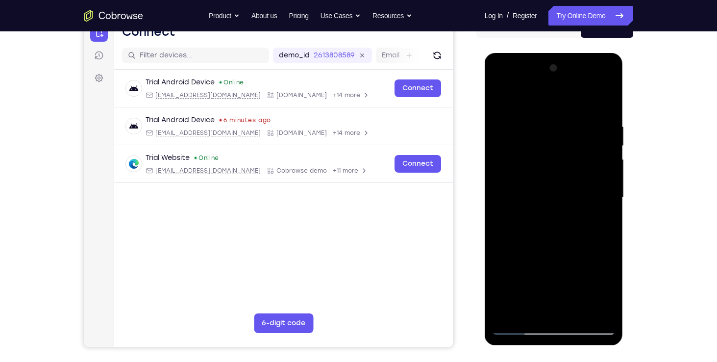
drag, startPoint x: 609, startPoint y: 124, endPoint x: 570, endPoint y: 126, distance: 38.3
click at [570, 126] on div at bounding box center [553, 197] width 123 height 274
drag, startPoint x: 608, startPoint y: 116, endPoint x: 548, endPoint y: 119, distance: 59.8
click at [548, 119] on div at bounding box center [553, 197] width 123 height 274
click at [538, 121] on div at bounding box center [553, 197] width 123 height 274
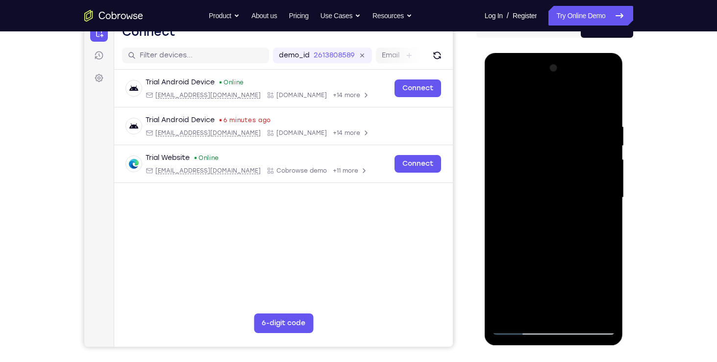
click at [605, 129] on div at bounding box center [553, 197] width 123 height 274
click at [501, 165] on div at bounding box center [553, 197] width 123 height 274
click at [605, 104] on div at bounding box center [553, 197] width 123 height 274
click at [508, 125] on div at bounding box center [553, 197] width 123 height 274
click at [607, 104] on div at bounding box center [553, 197] width 123 height 274
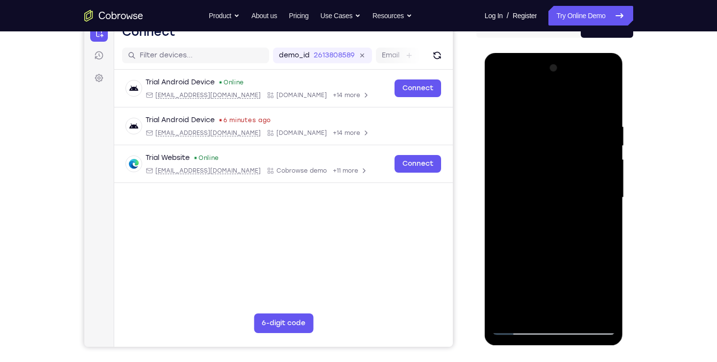
drag, startPoint x: 581, startPoint y: 124, endPoint x: 545, endPoint y: 124, distance: 36.3
click at [545, 124] on div at bounding box center [553, 197] width 123 height 274
drag, startPoint x: 571, startPoint y: 119, endPoint x: 545, endPoint y: 122, distance: 26.6
click at [545, 122] on div at bounding box center [553, 197] width 123 height 274
drag, startPoint x: 563, startPoint y: 116, endPoint x: 551, endPoint y: 118, distance: 12.8
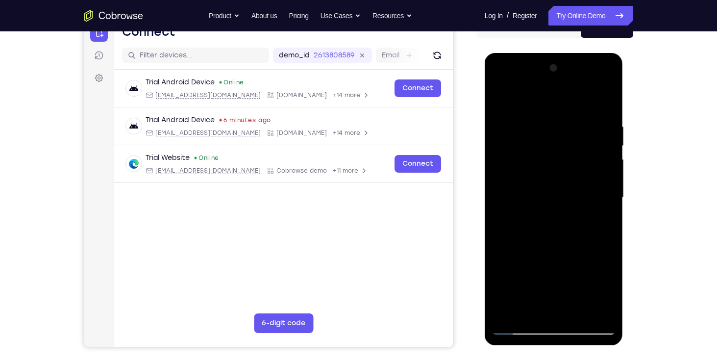
click at [551, 118] on div at bounding box center [553, 197] width 123 height 274
drag, startPoint x: 588, startPoint y: 122, endPoint x: 583, endPoint y: 122, distance: 5.4
click at [583, 122] on div at bounding box center [553, 197] width 123 height 274
click at [525, 149] on div at bounding box center [553, 197] width 123 height 274
drag, startPoint x: 575, startPoint y: 175, endPoint x: 576, endPoint y: 149, distance: 26.0
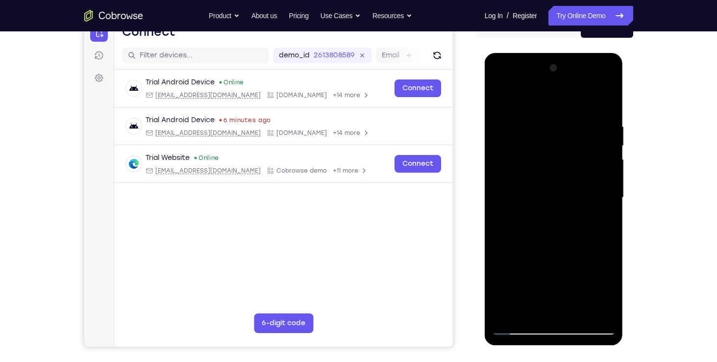
click at [576, 149] on div at bounding box center [553, 197] width 123 height 274
drag, startPoint x: 559, startPoint y: 195, endPoint x: 566, endPoint y: 150, distance: 45.6
click at [566, 150] on div at bounding box center [553, 197] width 123 height 274
drag, startPoint x: 560, startPoint y: 211, endPoint x: 564, endPoint y: 172, distance: 39.0
click at [564, 172] on div at bounding box center [553, 197] width 123 height 274
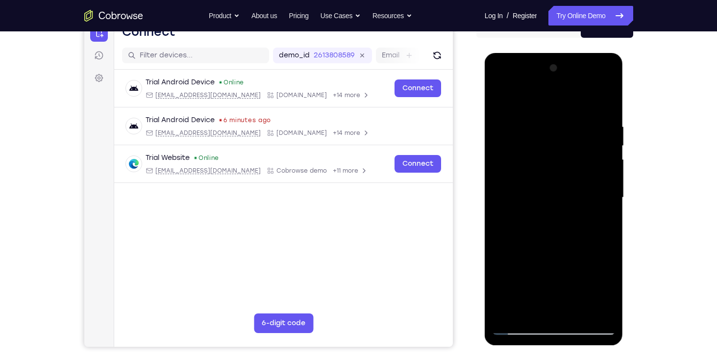
drag, startPoint x: 588, startPoint y: 162, endPoint x: 561, endPoint y: 281, distance: 121.6
click at [561, 281] on div at bounding box center [553, 197] width 123 height 274
drag, startPoint x: 565, startPoint y: 219, endPoint x: 566, endPoint y: 151, distance: 67.6
click at [566, 151] on div at bounding box center [553, 197] width 123 height 274
drag, startPoint x: 569, startPoint y: 232, endPoint x: 572, endPoint y: 172, distance: 59.8
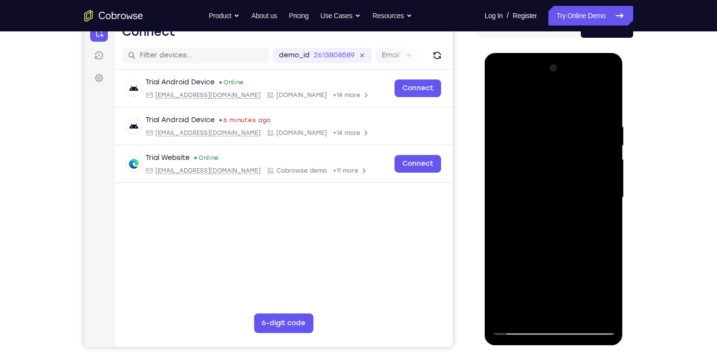
click at [572, 172] on div at bounding box center [553, 197] width 123 height 274
drag, startPoint x: 577, startPoint y: 217, endPoint x: 578, endPoint y: 182, distance: 35.3
click at [578, 182] on div at bounding box center [553, 197] width 123 height 274
click at [562, 197] on div at bounding box center [553, 197] width 123 height 274
drag, startPoint x: 607, startPoint y: 171, endPoint x: 605, endPoint y: 215, distance: 44.1
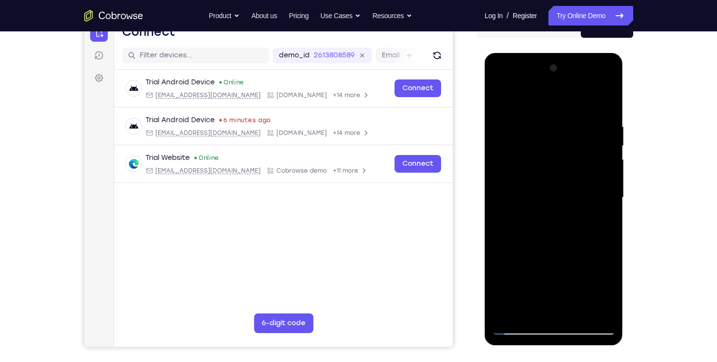
click at [605, 215] on div at bounding box center [553, 197] width 123 height 274
click at [608, 184] on div at bounding box center [553, 197] width 123 height 274
click at [613, 185] on div at bounding box center [553, 197] width 123 height 274
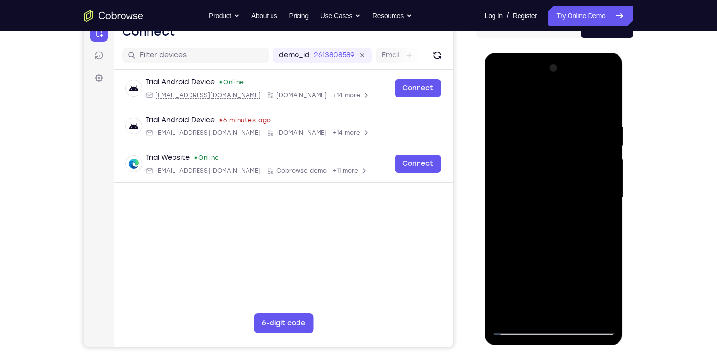
click at [498, 98] on div at bounding box center [553, 197] width 123 height 274
drag, startPoint x: 586, startPoint y: 250, endPoint x: 589, endPoint y: 215, distance: 35.4
click at [589, 215] on div at bounding box center [553, 197] width 123 height 274
click at [604, 261] on div at bounding box center [553, 197] width 123 height 274
click at [503, 100] on div at bounding box center [553, 197] width 123 height 274
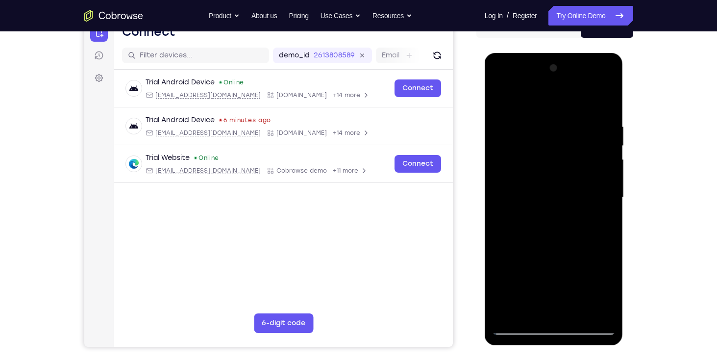
drag, startPoint x: 563, startPoint y: 241, endPoint x: 564, endPoint y: 188, distance: 52.9
click at [564, 188] on div at bounding box center [553, 197] width 123 height 274
drag, startPoint x: 574, startPoint y: 237, endPoint x: 575, endPoint y: 204, distance: 33.3
click at [575, 204] on div at bounding box center [553, 197] width 123 height 274
drag, startPoint x: 550, startPoint y: 248, endPoint x: 555, endPoint y: 198, distance: 49.7
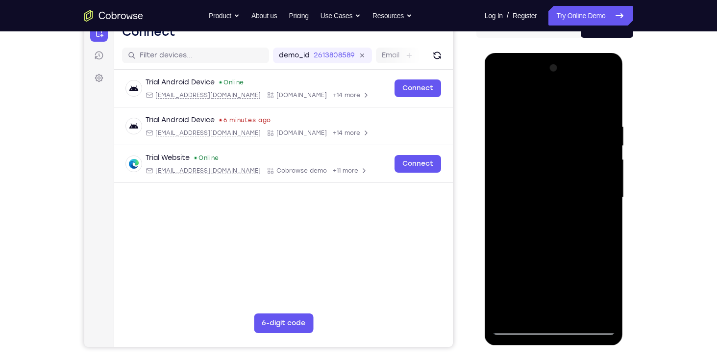
click at [555, 198] on div at bounding box center [553, 197] width 123 height 274
drag, startPoint x: 596, startPoint y: 226, endPoint x: 602, endPoint y: 189, distance: 38.2
click at [602, 189] on div at bounding box center [553, 197] width 123 height 274
drag, startPoint x: 580, startPoint y: 242, endPoint x: 583, endPoint y: 207, distance: 34.9
click at [583, 207] on div at bounding box center [553, 197] width 123 height 274
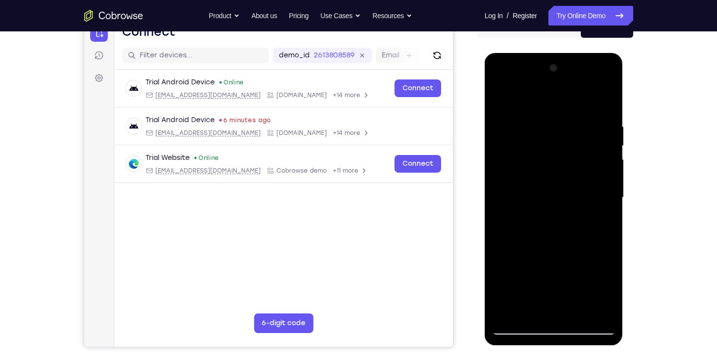
drag, startPoint x: 572, startPoint y: 248, endPoint x: 575, endPoint y: 199, distance: 49.1
click at [575, 199] on div at bounding box center [553, 197] width 123 height 274
drag, startPoint x: 583, startPoint y: 257, endPoint x: 587, endPoint y: 198, distance: 59.0
click at [587, 198] on div at bounding box center [553, 197] width 123 height 274
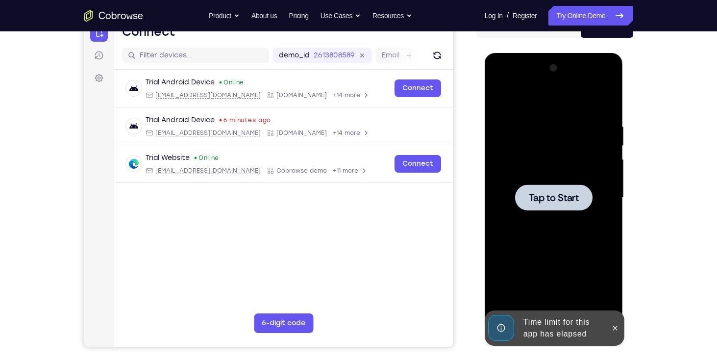
click at [562, 209] on div at bounding box center [553, 197] width 77 height 26
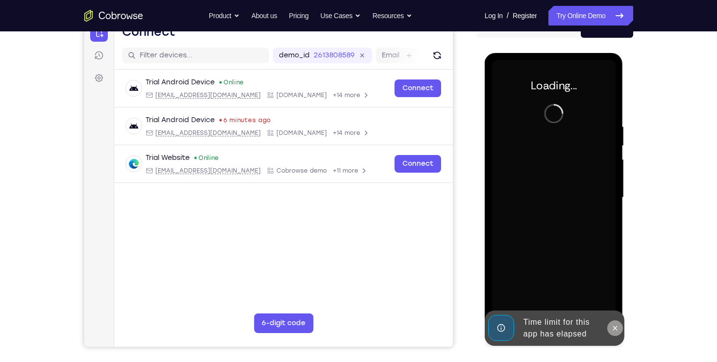
click at [613, 331] on icon at bounding box center [615, 328] width 8 height 8
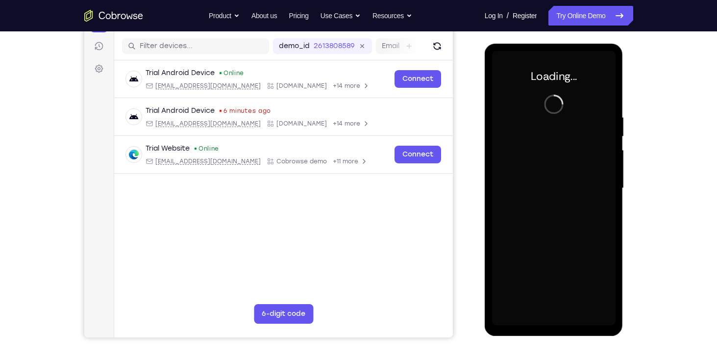
scroll to position [119, 0]
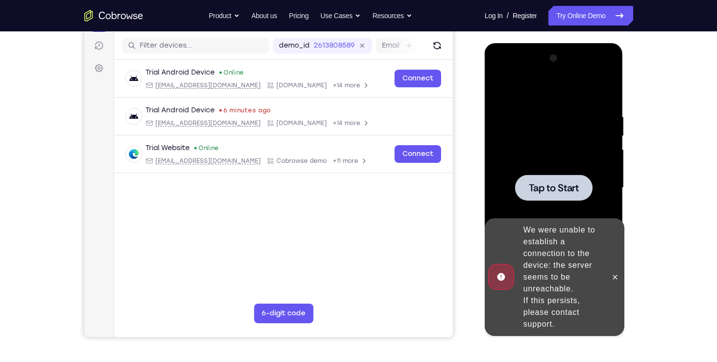
click at [567, 180] on div at bounding box center [553, 187] width 77 height 26
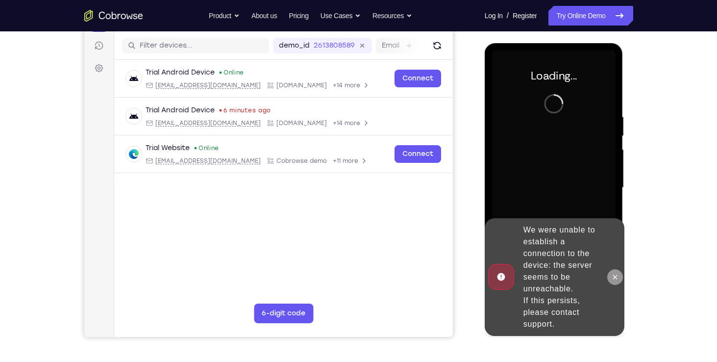
click at [617, 274] on icon at bounding box center [615, 277] width 8 height 8
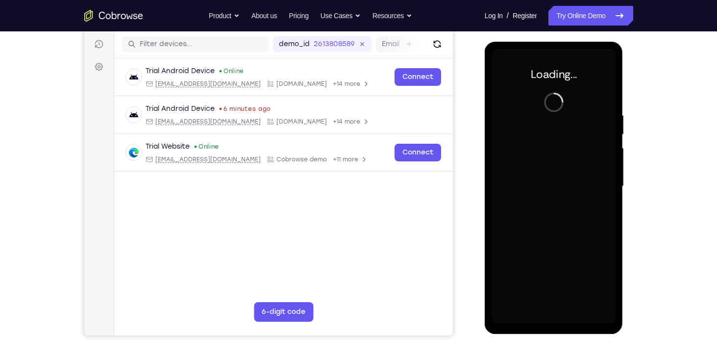
scroll to position [116, 0]
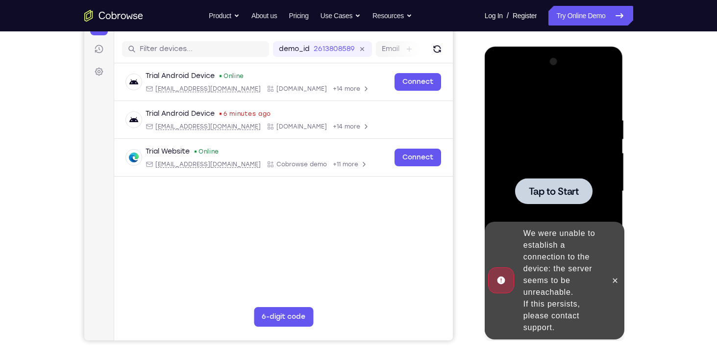
click at [560, 177] on div at bounding box center [553, 191] width 123 height 274
click at [566, 180] on div at bounding box center [553, 191] width 77 height 26
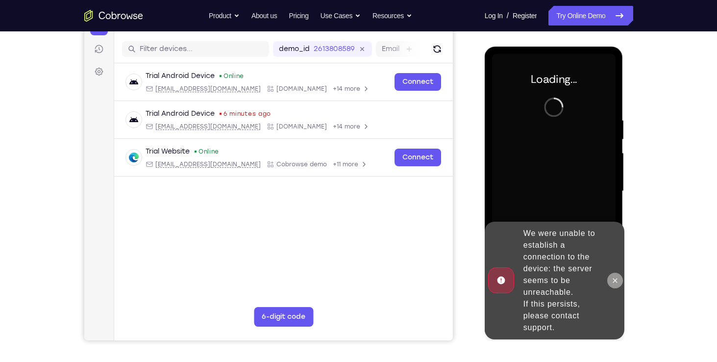
click at [616, 276] on icon at bounding box center [615, 280] width 8 height 8
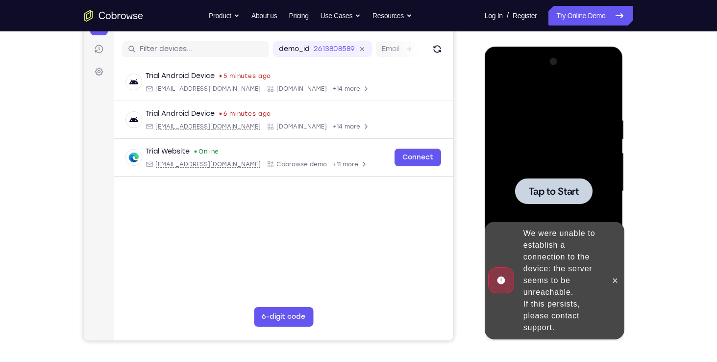
click at [554, 206] on div at bounding box center [553, 191] width 123 height 274
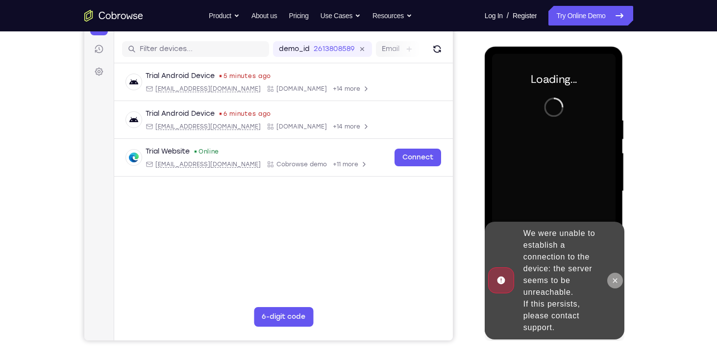
click at [617, 285] on button at bounding box center [615, 280] width 16 height 16
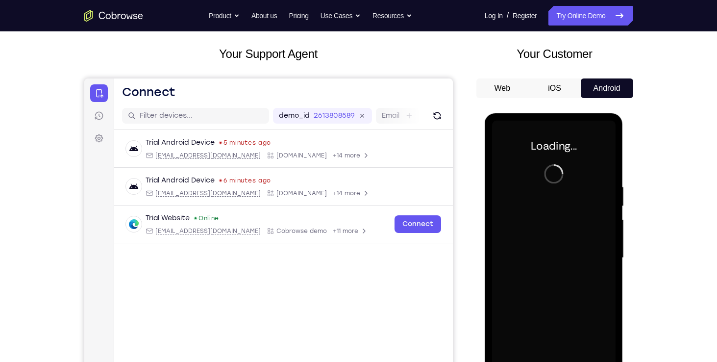
scroll to position [0, 0]
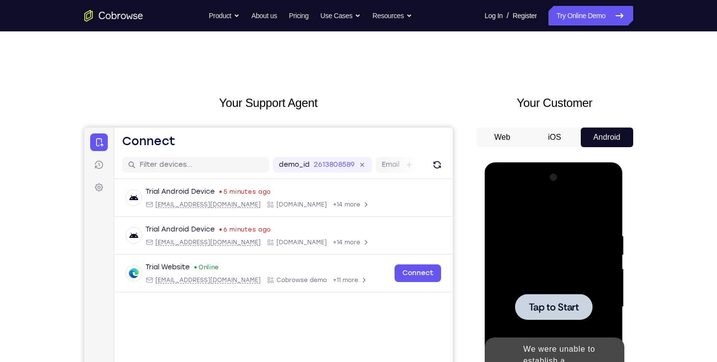
click at [553, 295] on div at bounding box center [553, 306] width 77 height 26
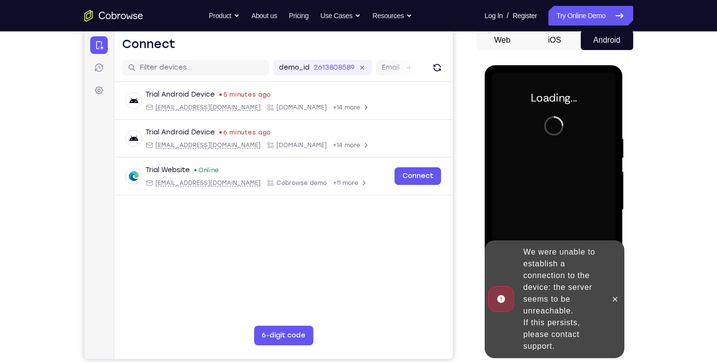
scroll to position [98, 0]
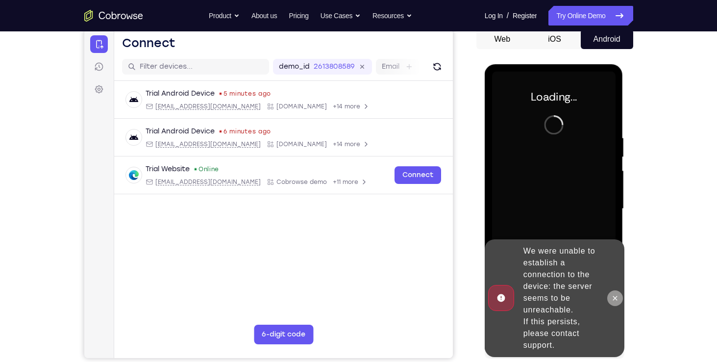
click at [616, 299] on icon at bounding box center [615, 297] width 4 height 4
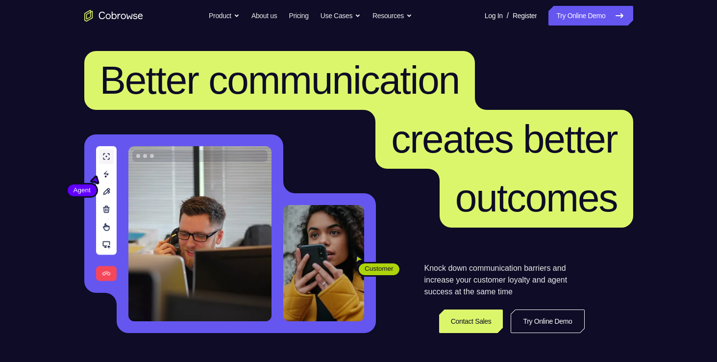
click at [585, 18] on link "Try Online Demo" at bounding box center [590, 16] width 84 height 20
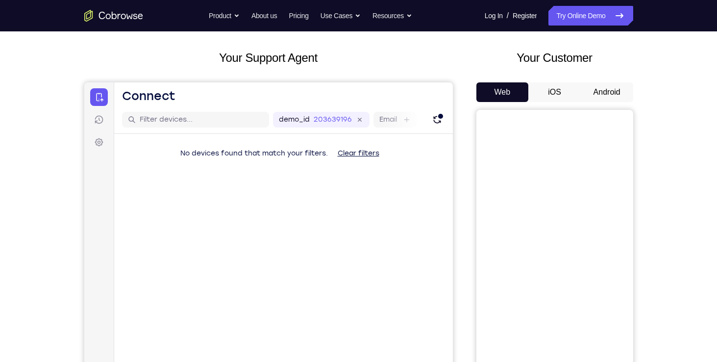
click at [599, 88] on button "Android" at bounding box center [607, 92] width 52 height 20
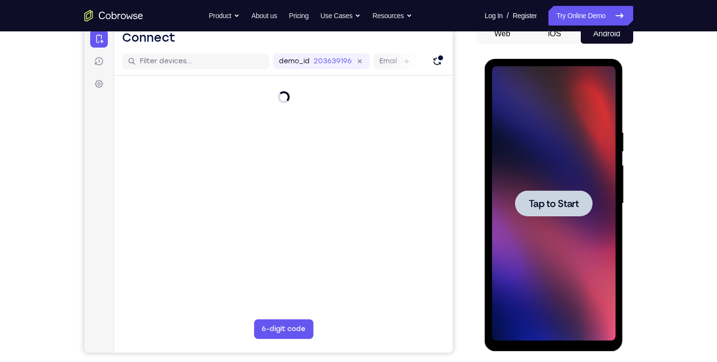
click at [557, 203] on span "Tap to Start" at bounding box center [554, 203] width 50 height 10
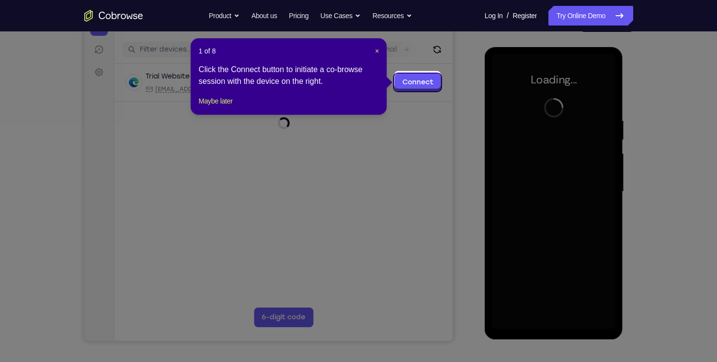
scroll to position [118, 0]
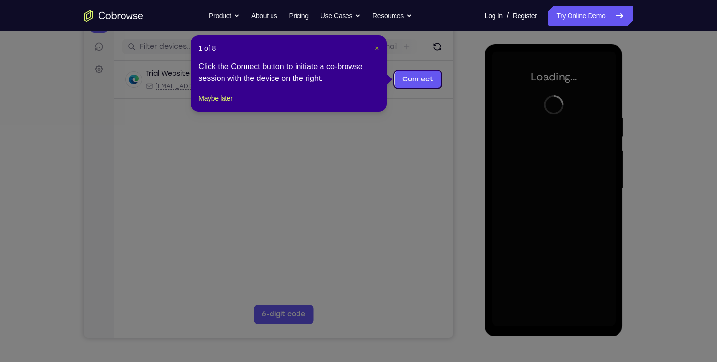
click at [375, 49] on span "×" at bounding box center [377, 48] width 4 height 8
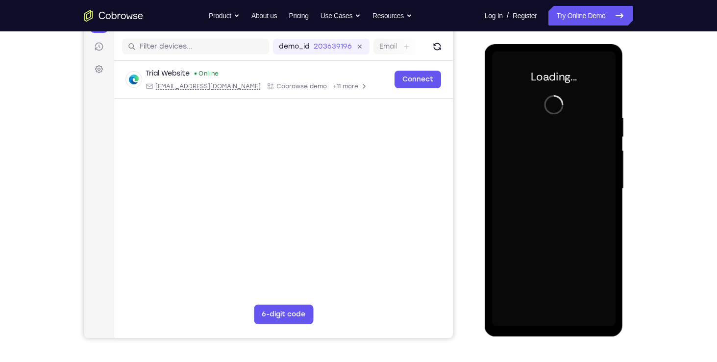
click at [504, 186] on div at bounding box center [553, 188] width 123 height 274
click at [473, 180] on div "Your Support Agent Your Customer Web iOS Android" at bounding box center [358, 157] width 549 height 362
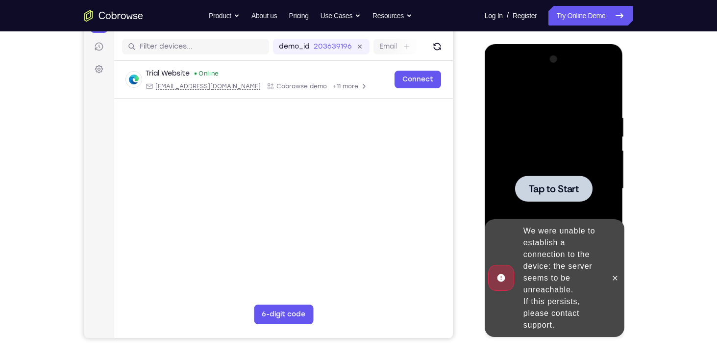
click at [548, 173] on div at bounding box center [553, 188] width 123 height 274
click at [613, 279] on icon at bounding box center [615, 277] width 4 height 4
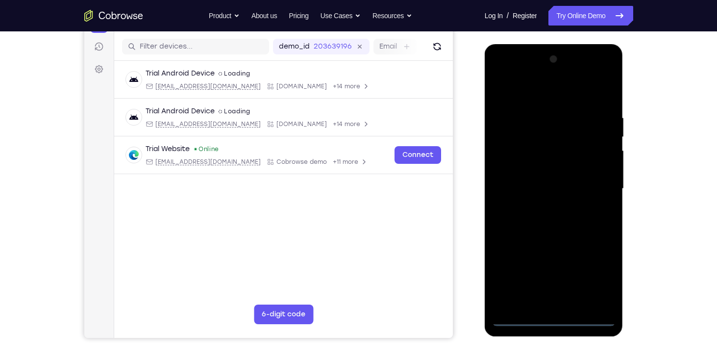
click at [557, 320] on div at bounding box center [553, 188] width 123 height 274
click at [596, 276] on div at bounding box center [553, 188] width 123 height 274
click at [502, 70] on div at bounding box center [553, 188] width 123 height 274
click at [589, 189] on div at bounding box center [553, 188] width 123 height 274
click at [564, 305] on div at bounding box center [553, 188] width 123 height 274
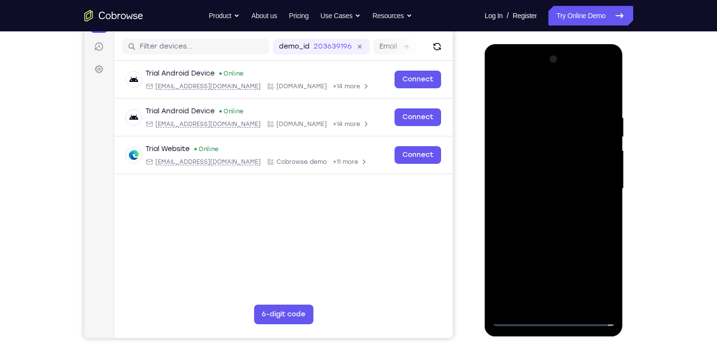
click at [548, 170] on div at bounding box center [553, 188] width 123 height 274
click at [542, 170] on div at bounding box center [553, 188] width 123 height 274
click at [539, 190] on div at bounding box center [553, 188] width 123 height 274
click at [607, 105] on div at bounding box center [553, 188] width 123 height 274
click at [608, 237] on div at bounding box center [553, 188] width 123 height 274
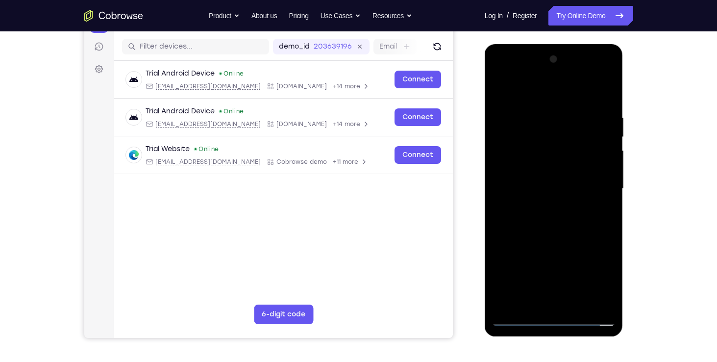
click at [608, 237] on div at bounding box center [553, 188] width 123 height 274
drag, startPoint x: 576, startPoint y: 232, endPoint x: 576, endPoint y: 183, distance: 49.0
click at [576, 183] on div at bounding box center [553, 188] width 123 height 274
click at [501, 272] on div at bounding box center [553, 188] width 123 height 274
drag, startPoint x: 579, startPoint y: 171, endPoint x: 562, endPoint y: 281, distance: 110.5
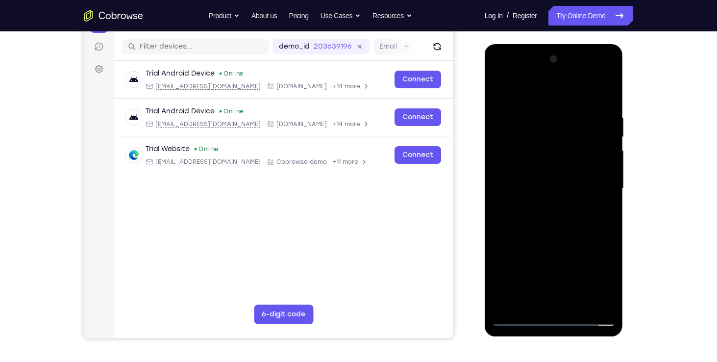
click at [562, 281] on div at bounding box center [553, 188] width 123 height 274
drag, startPoint x: 551, startPoint y: 160, endPoint x: 551, endPoint y: 248, distance: 88.7
click at [551, 248] on div at bounding box center [553, 188] width 123 height 274
drag, startPoint x: 546, startPoint y: 145, endPoint x: 549, endPoint y: 227, distance: 82.8
click at [549, 227] on div at bounding box center [553, 188] width 123 height 274
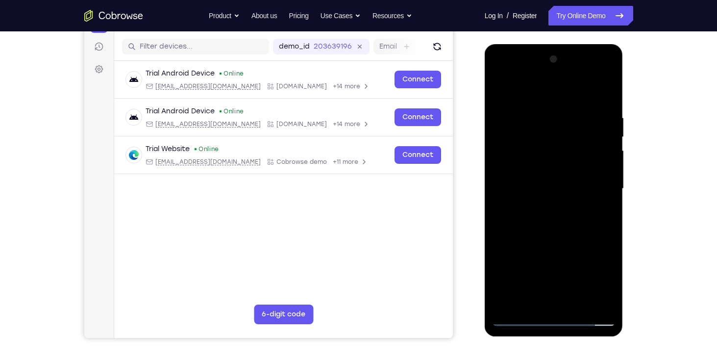
click at [539, 115] on div at bounding box center [553, 188] width 123 height 274
drag, startPoint x: 560, startPoint y: 92, endPoint x: 566, endPoint y: 47, distance: 45.1
click at [566, 47] on div at bounding box center [554, 190] width 139 height 292
click at [599, 94] on div at bounding box center [553, 188] width 123 height 274
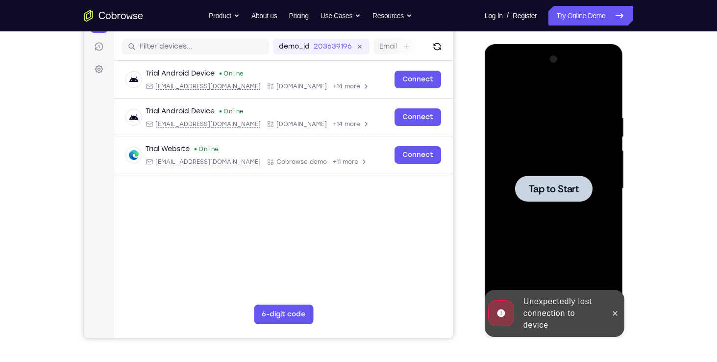
click at [557, 179] on div at bounding box center [553, 188] width 77 height 26
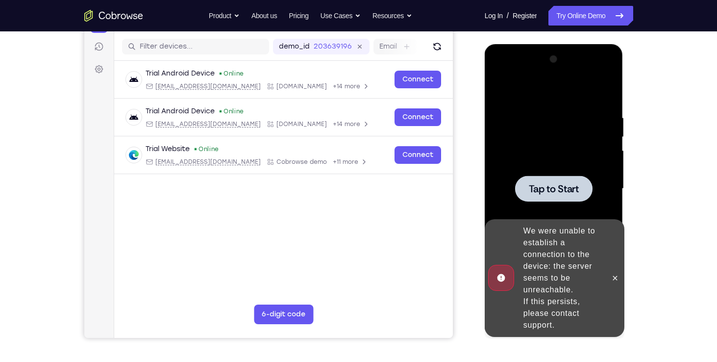
click at [545, 200] on div at bounding box center [553, 188] width 77 height 26
